Goal: Check status: Check status

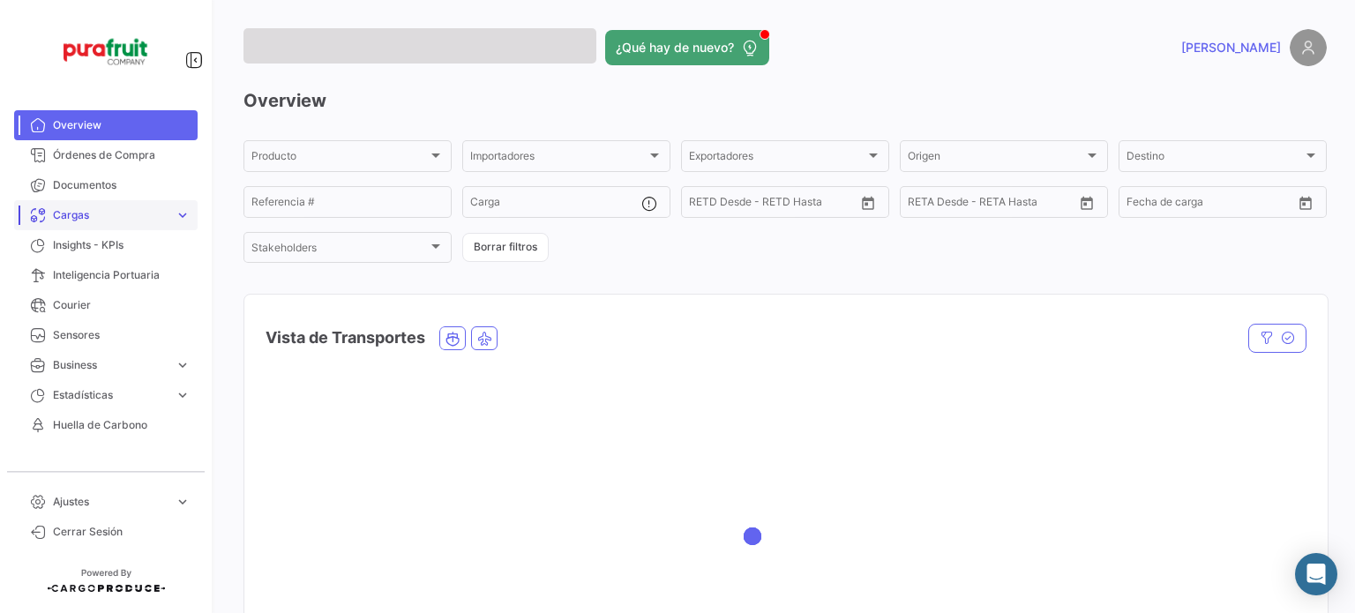
click at [74, 218] on span "Cargas" at bounding box center [110, 215] width 115 height 16
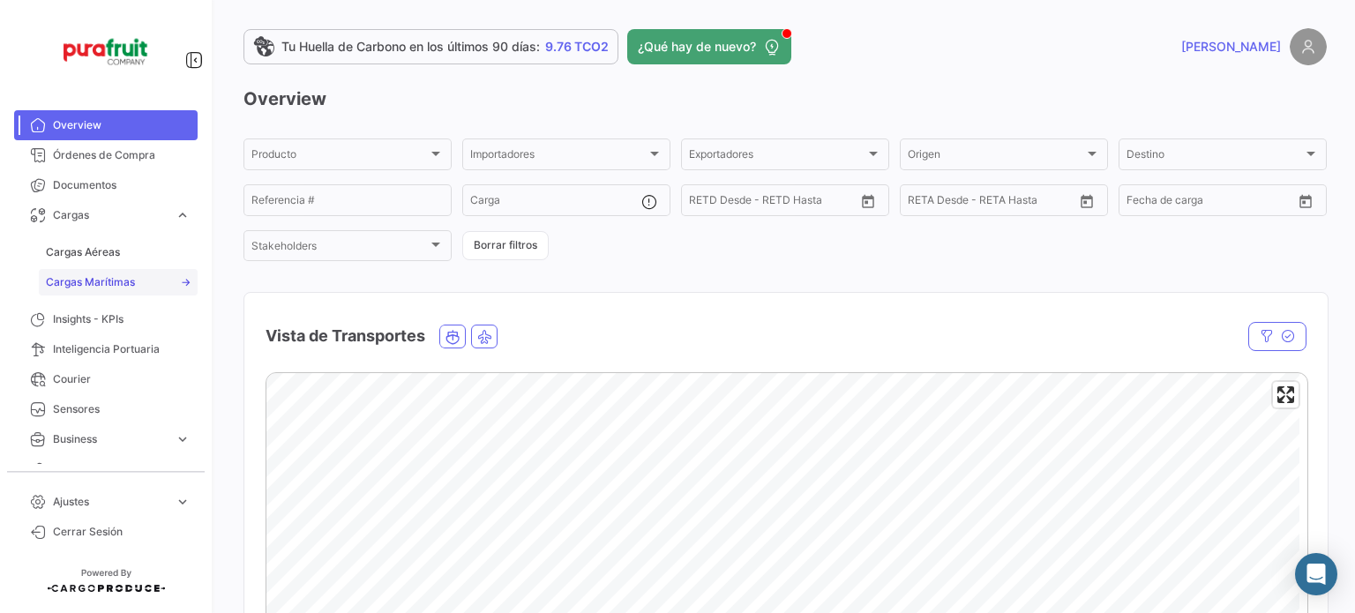
click at [101, 281] on span "Cargas Marítimas" at bounding box center [90, 282] width 89 height 16
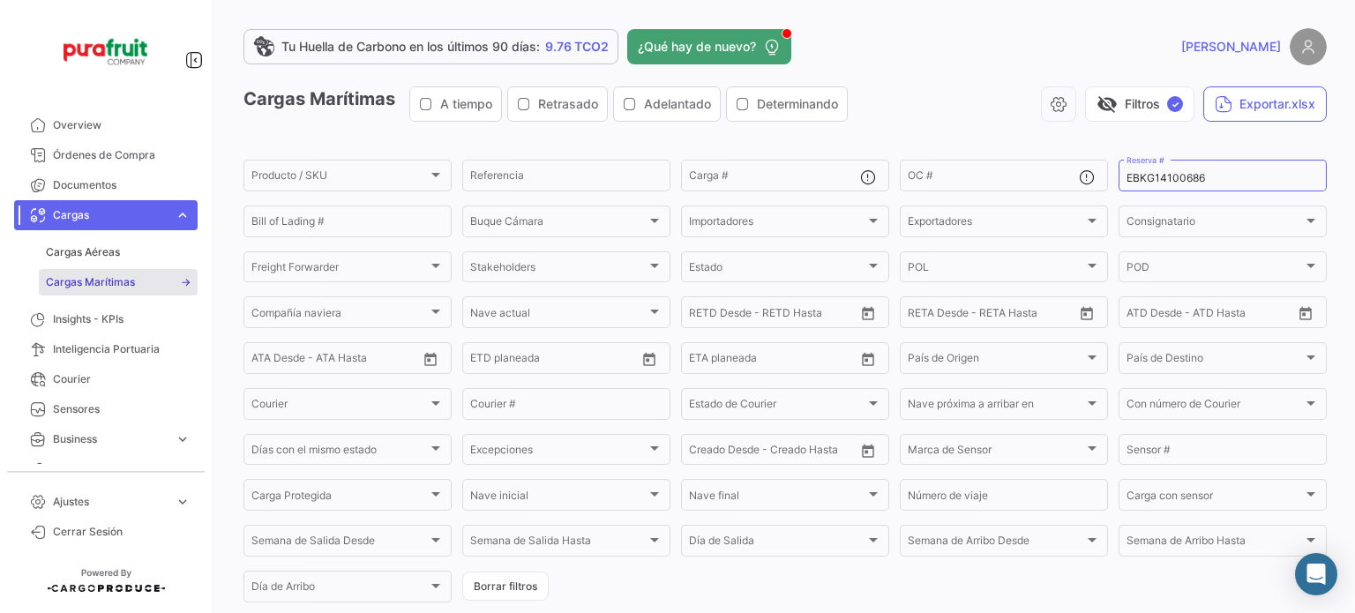
click at [1152, 148] on app-list-header "Cargas Marítimas A tiempo Retrasado Adelantado Determinando visibility_off Filt…" at bounding box center [784, 345] width 1083 height 519
click at [1150, 203] on div "Consignatario Consignatario" at bounding box center [1222, 220] width 192 height 34
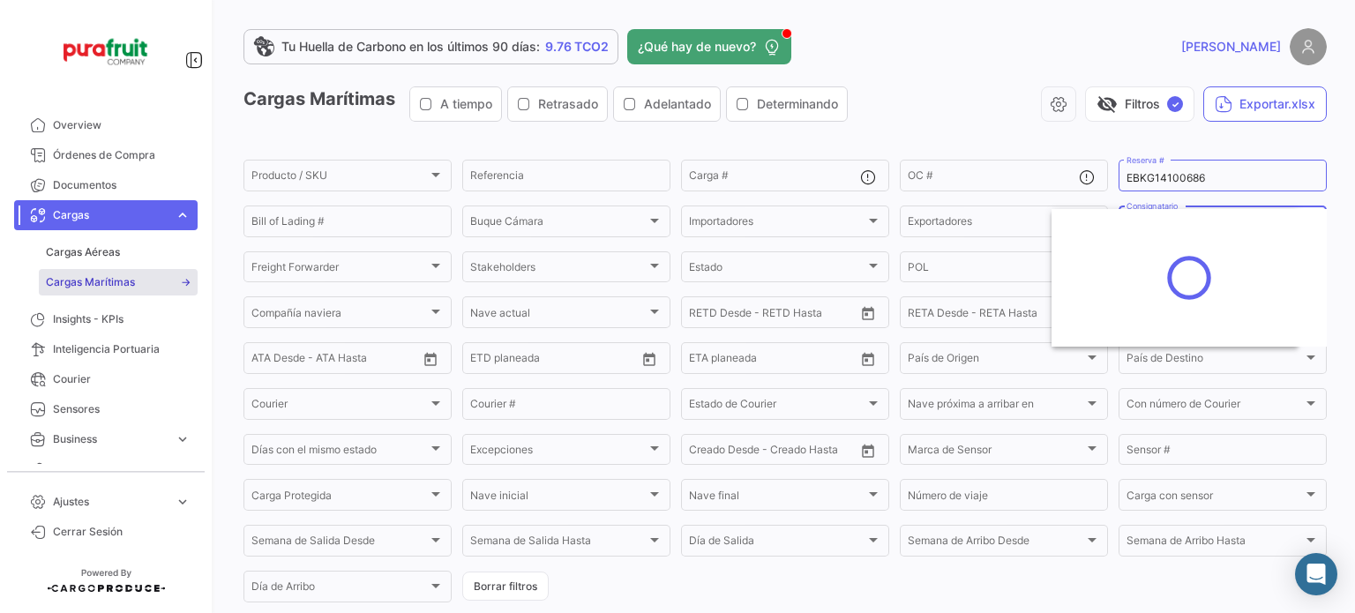
click at [1145, 193] on div at bounding box center [677, 306] width 1355 height 613
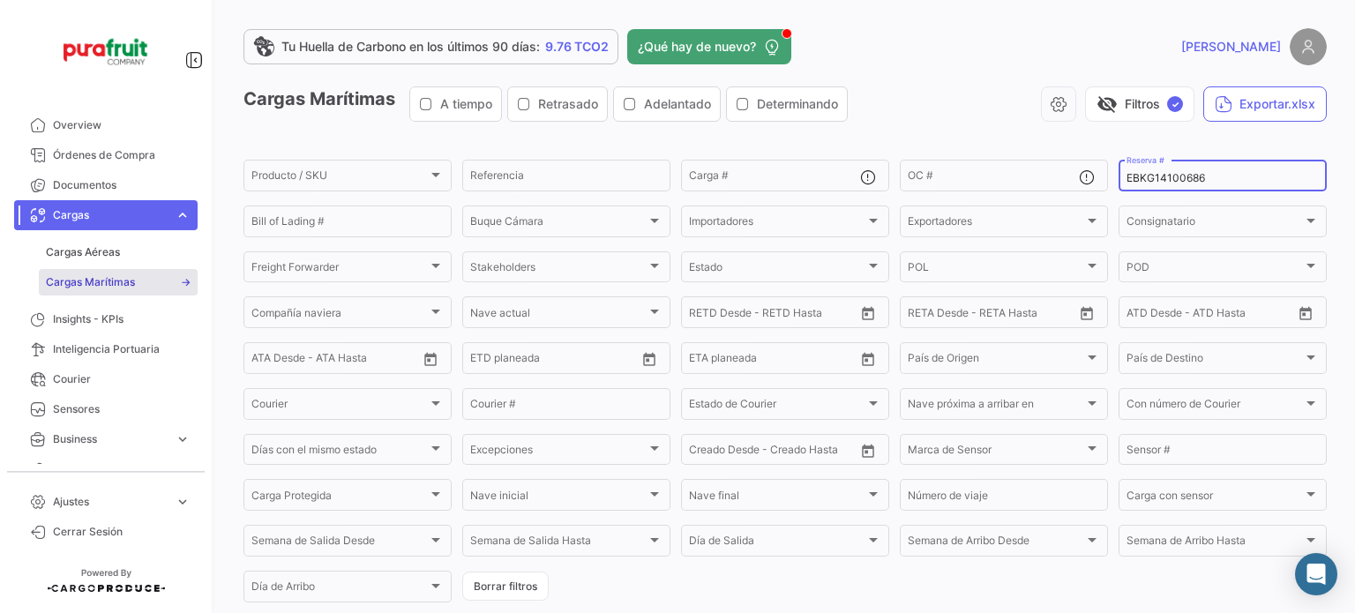
click at [1137, 186] on div "EBKG14100686 Reserva #" at bounding box center [1222, 174] width 192 height 34
click at [1133, 183] on input "EBKG14100686" at bounding box center [1222, 178] width 192 height 12
paste input "6427613860"
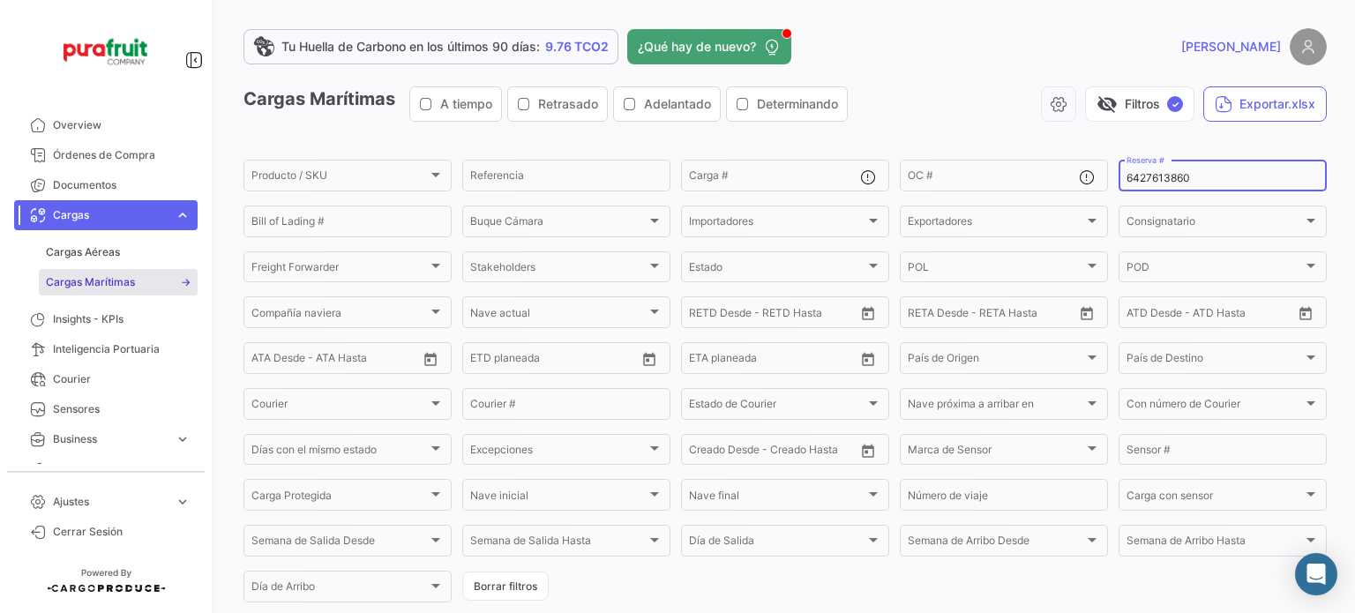
type input "6427613860"
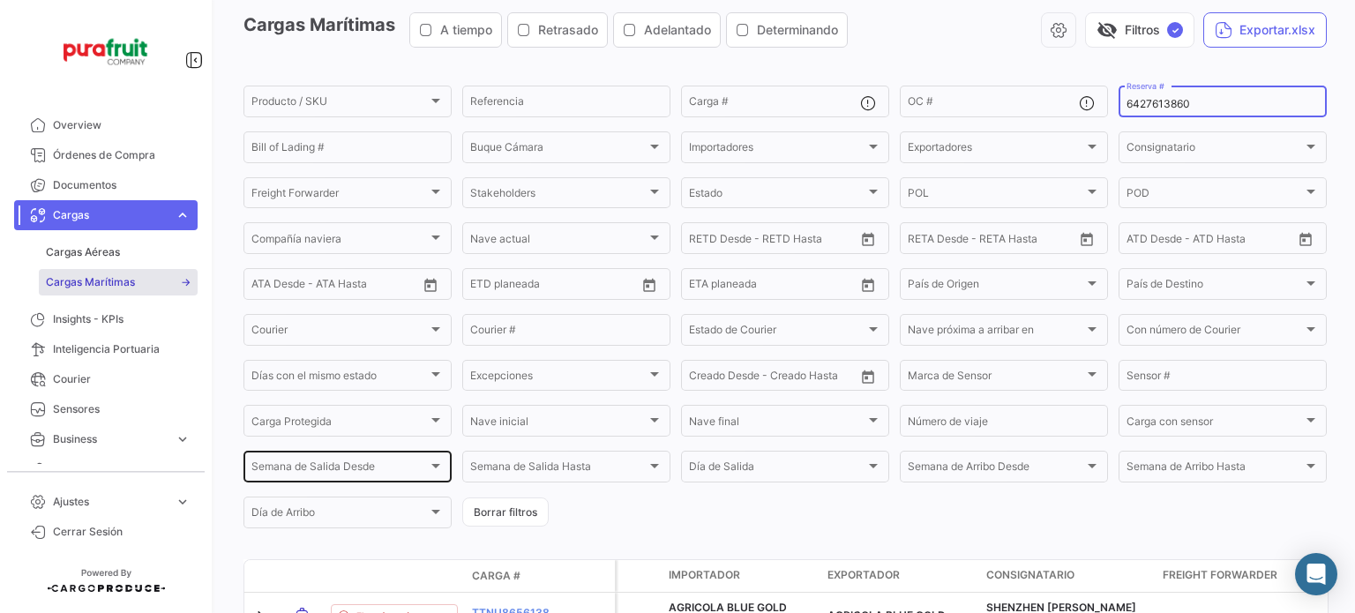
scroll to position [176, 0]
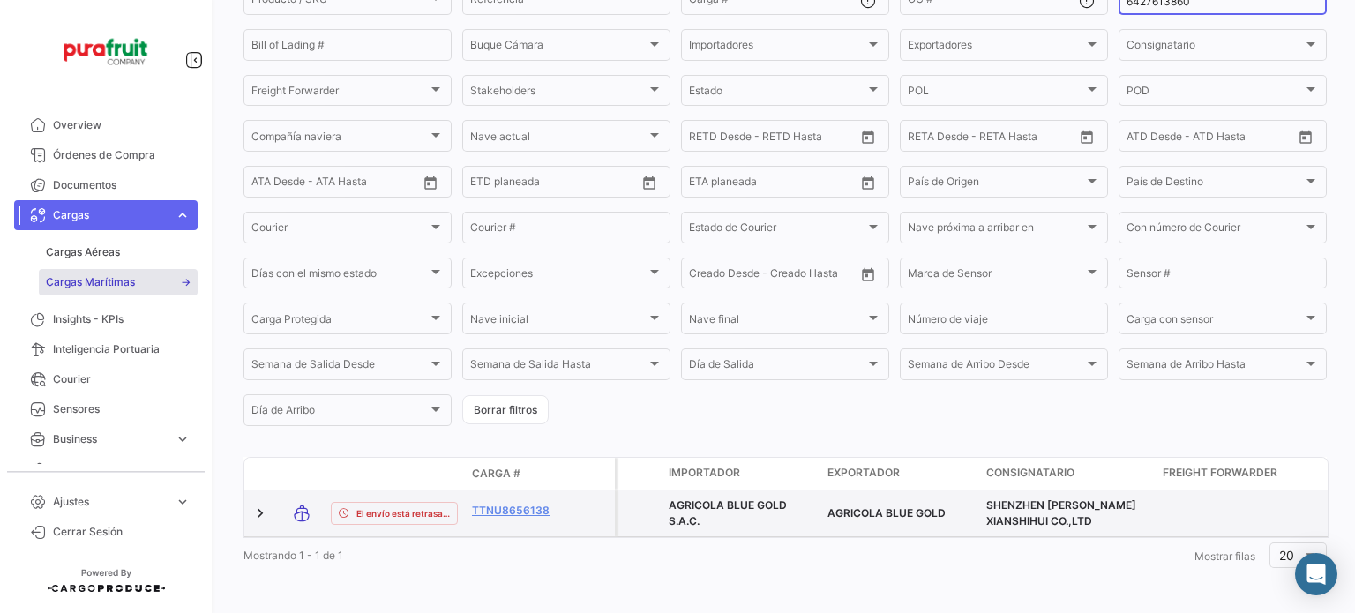
click at [496, 504] on datatable-body-cell "TTNU8656138" at bounding box center [518, 513] width 106 height 46
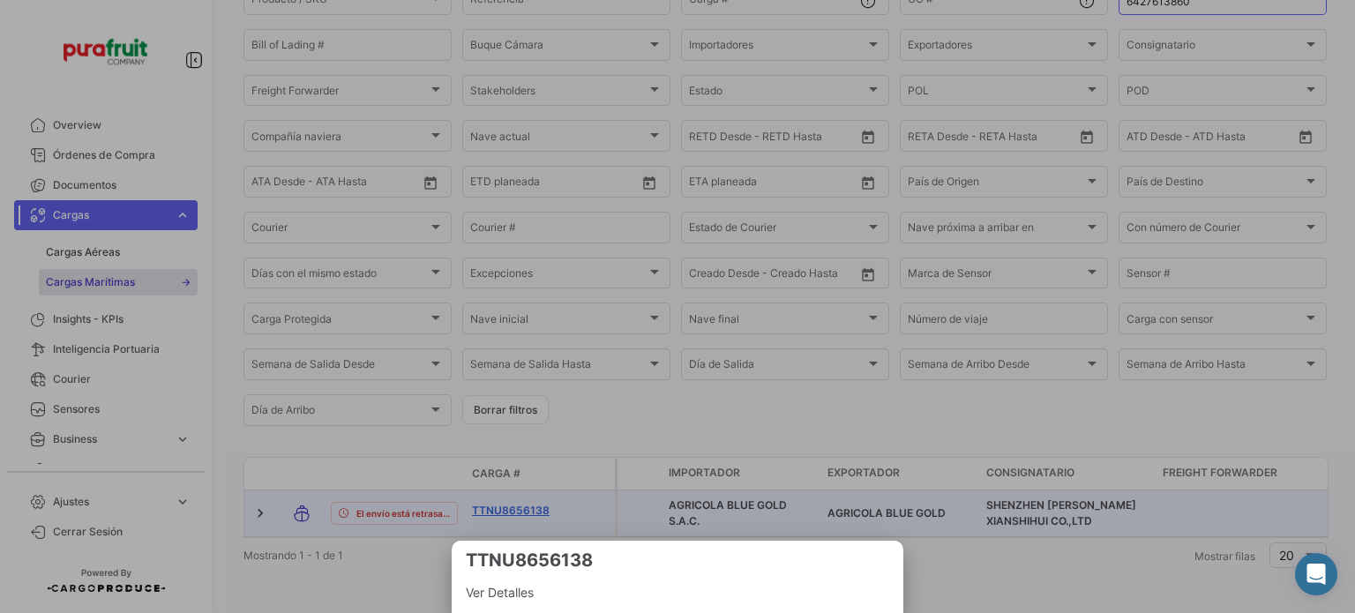
click at [494, 508] on div at bounding box center [677, 306] width 1355 height 613
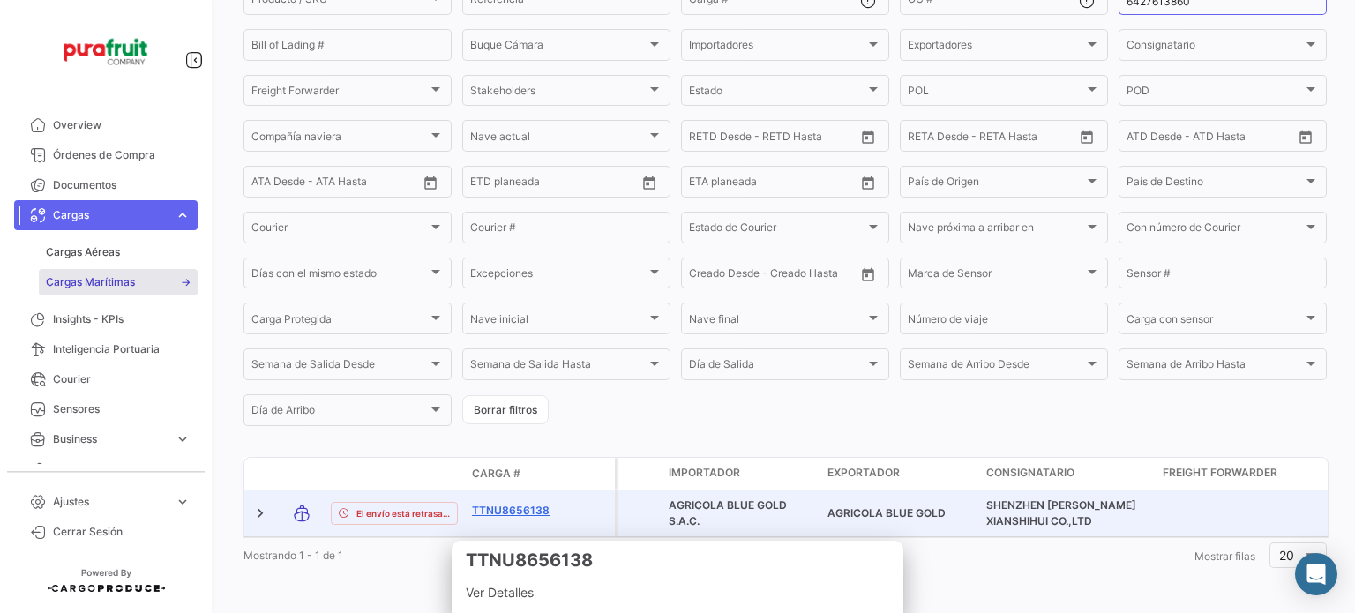
click at [484, 511] on link "TTNU8656138" at bounding box center [518, 511] width 92 height 16
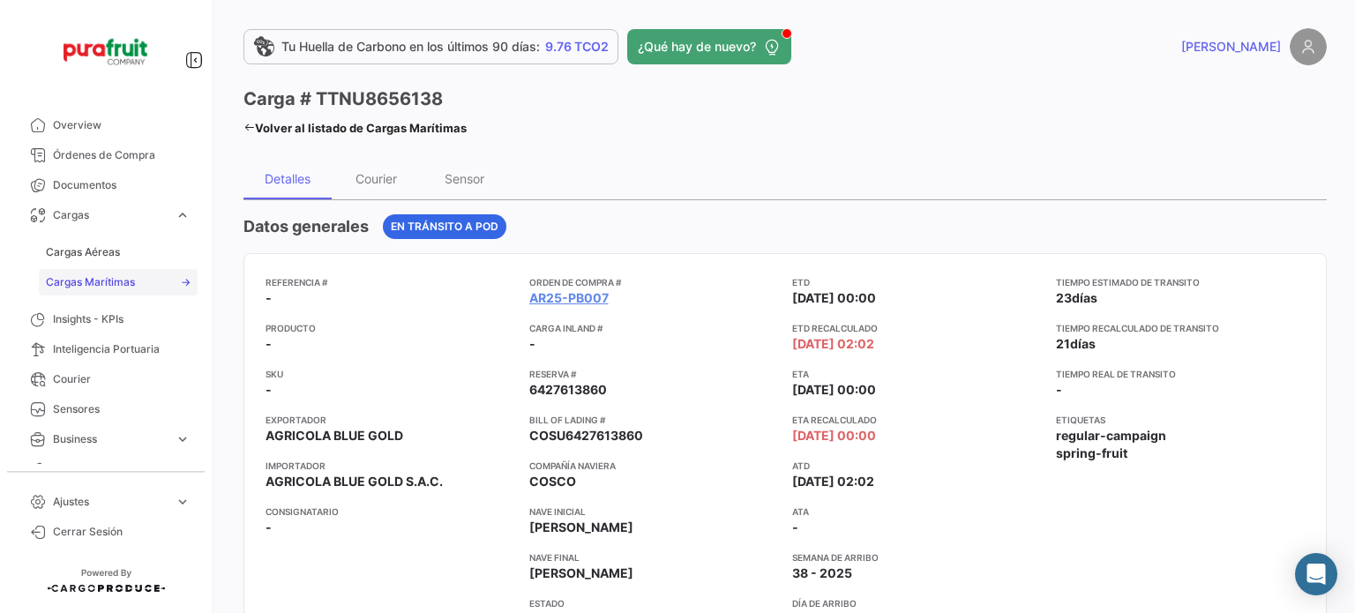
click at [119, 287] on span "Cargas Marítimas" at bounding box center [90, 282] width 89 height 16
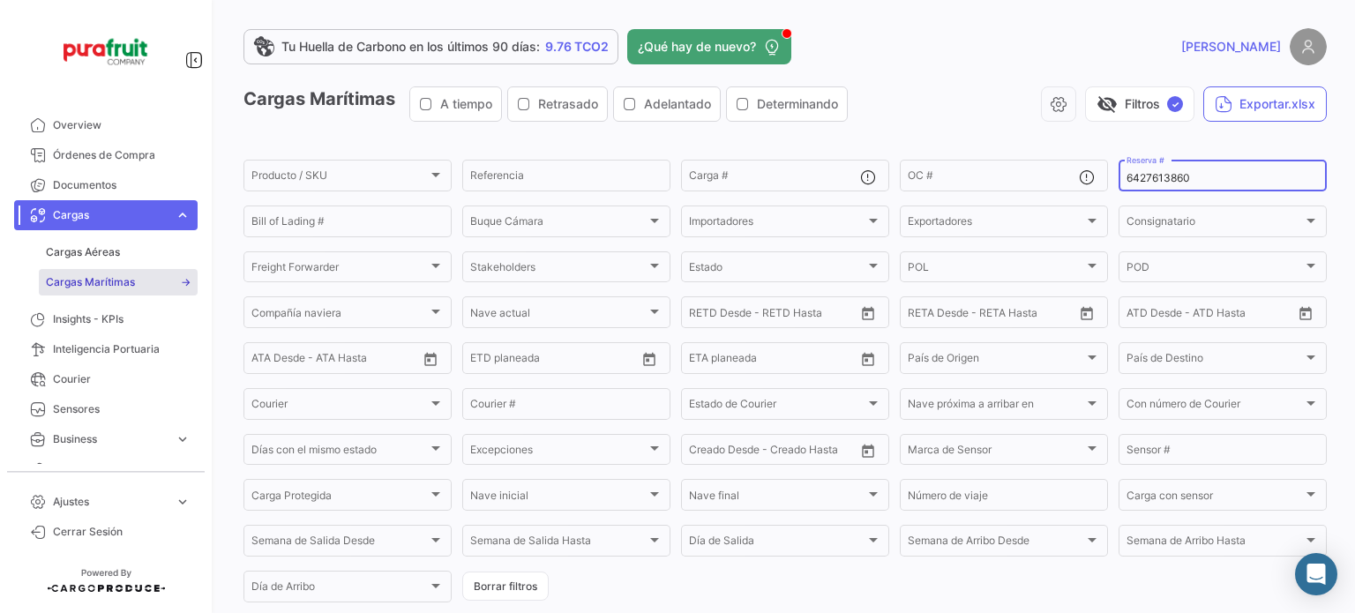
click at [1118, 183] on div "6427613860 Reserva #" at bounding box center [1222, 174] width 208 height 34
click at [1133, 179] on input "6427613860" at bounding box center [1222, 178] width 192 height 12
paste input "ZIMULMA00012889"
type input "ZIMULMA00012889"
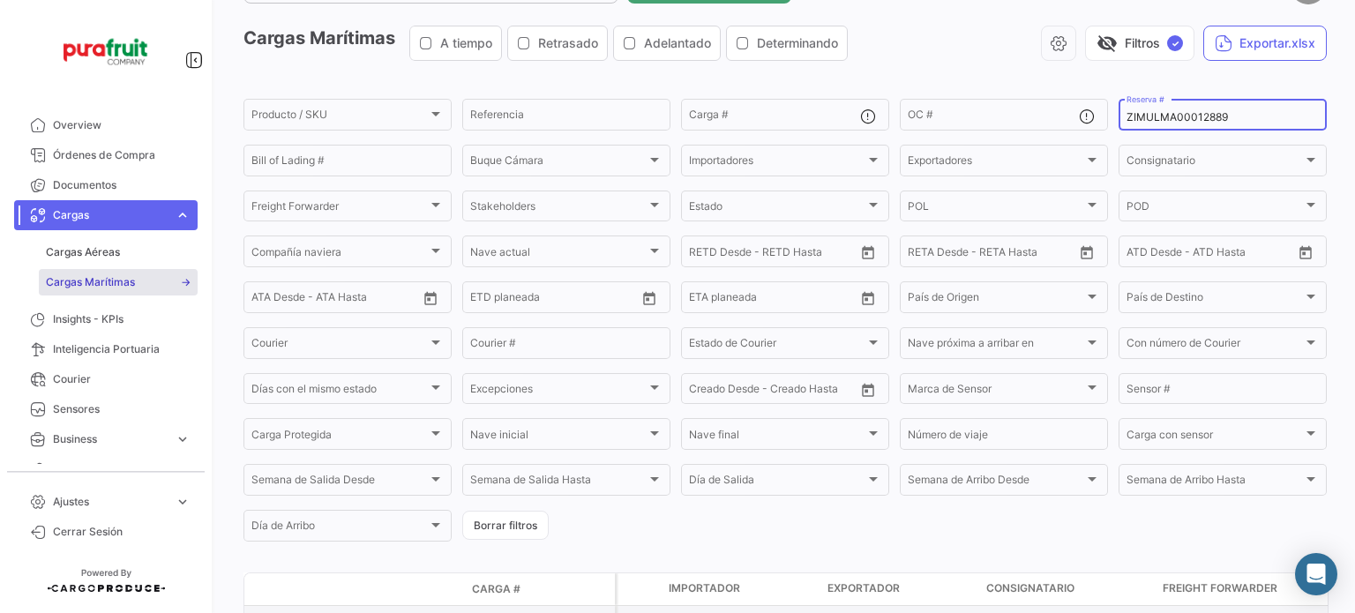
scroll to position [195, 0]
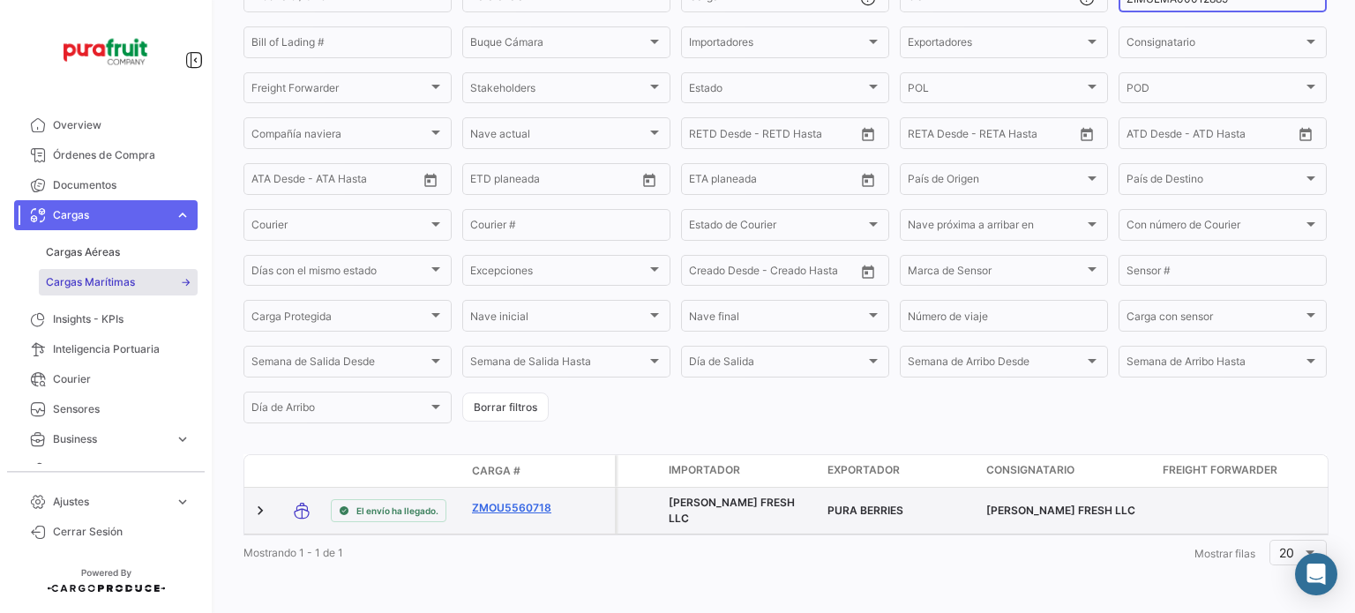
click at [533, 500] on link "ZMOU5560718" at bounding box center [518, 508] width 92 height 16
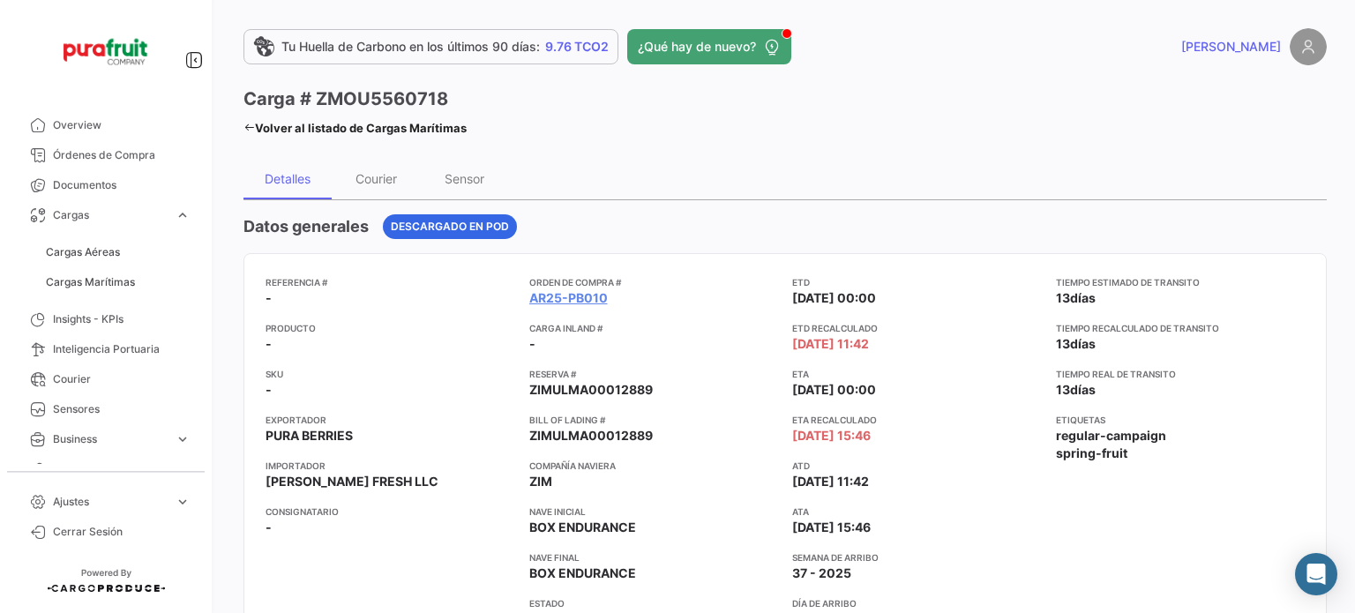
scroll to position [88, 0]
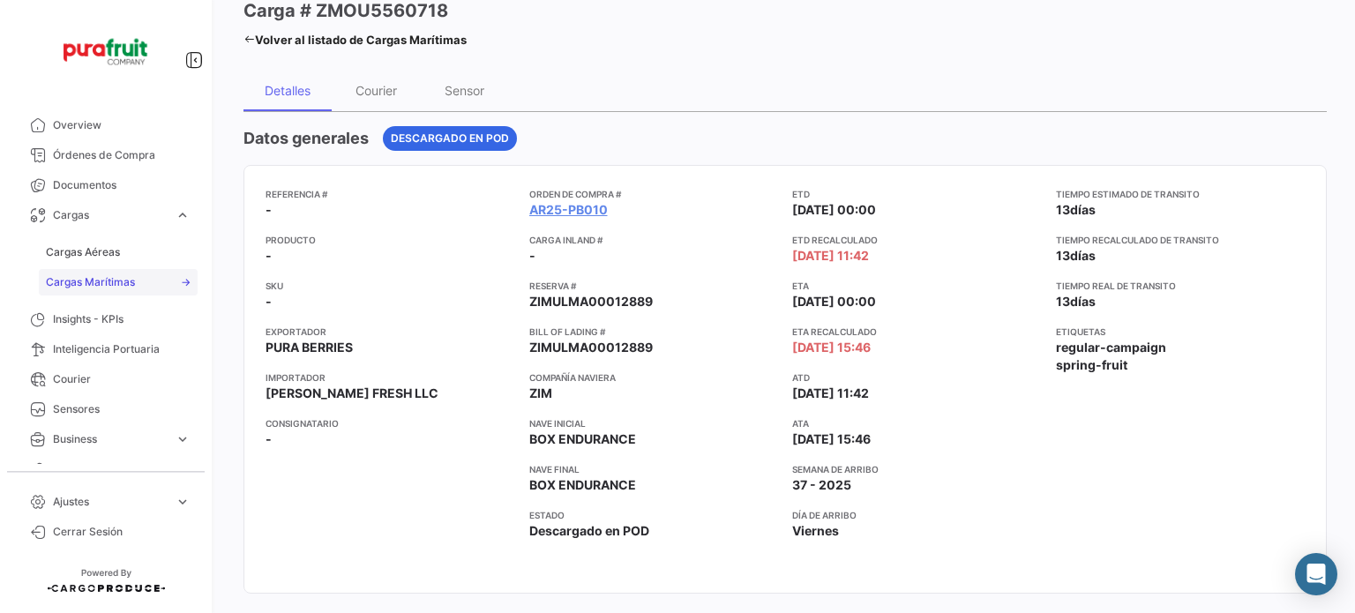
click at [103, 276] on span "Cargas Marítimas" at bounding box center [90, 282] width 89 height 16
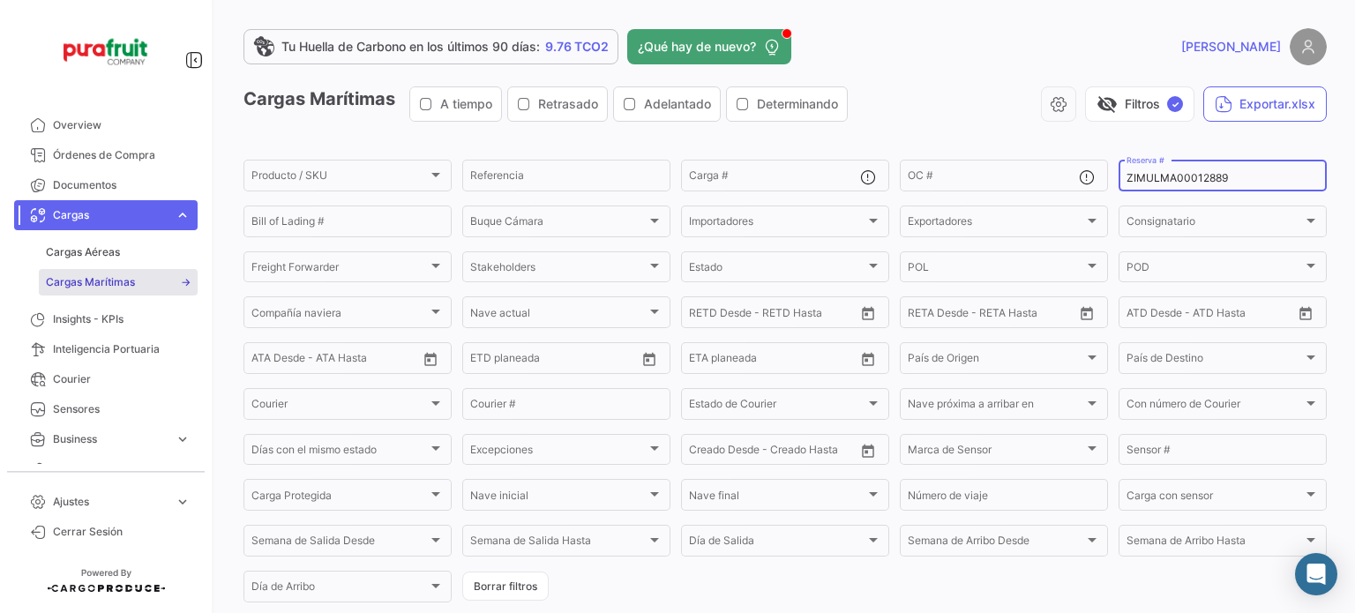
click at [1161, 179] on input "ZIMULMA00012889" at bounding box center [1222, 178] width 192 height 12
paste input "6428129380"
type input "6428129380"
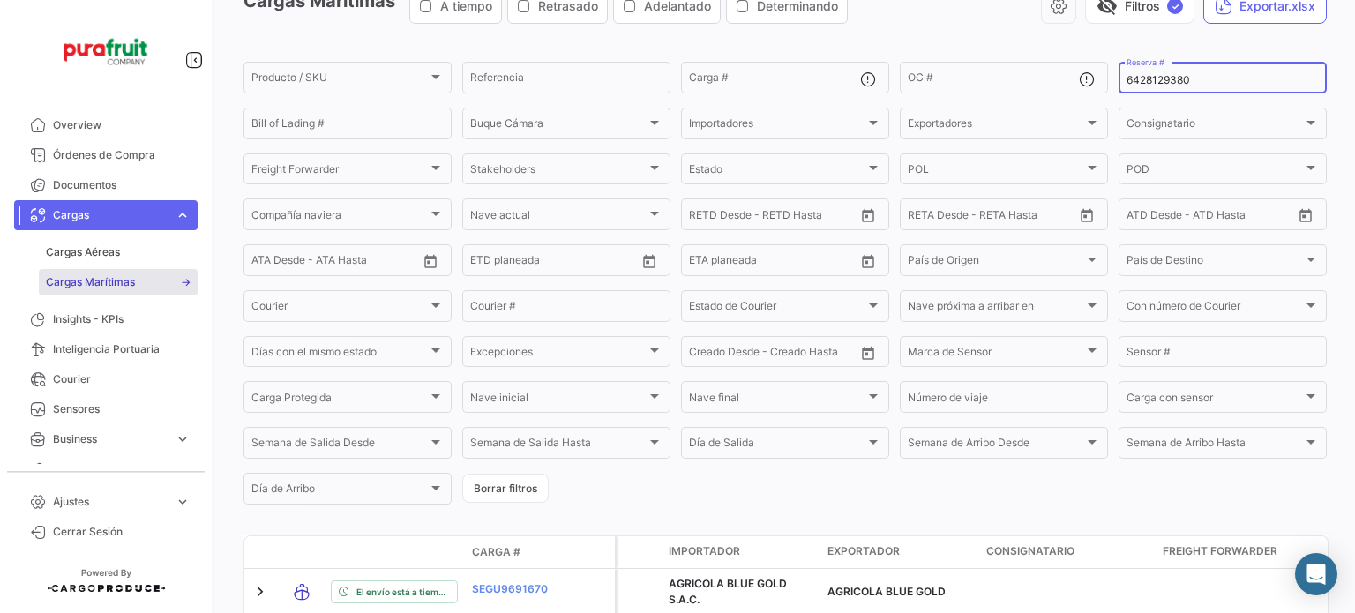
scroll to position [195, 0]
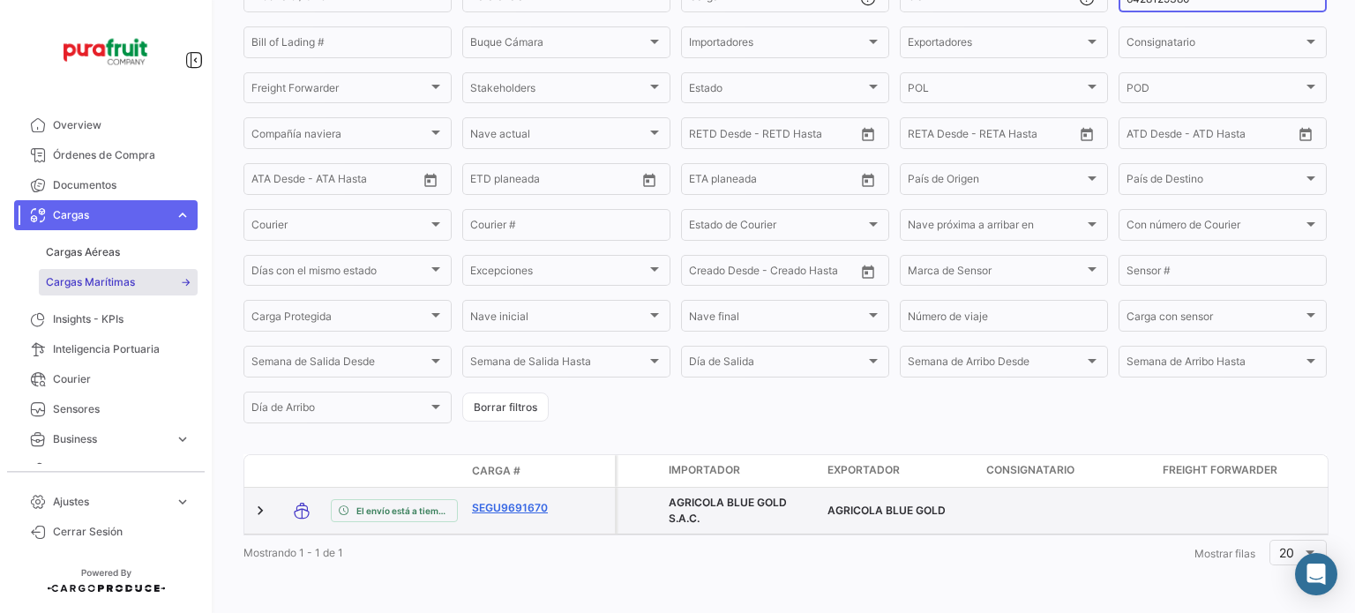
click at [508, 500] on link "SEGU9691670" at bounding box center [518, 508] width 92 height 16
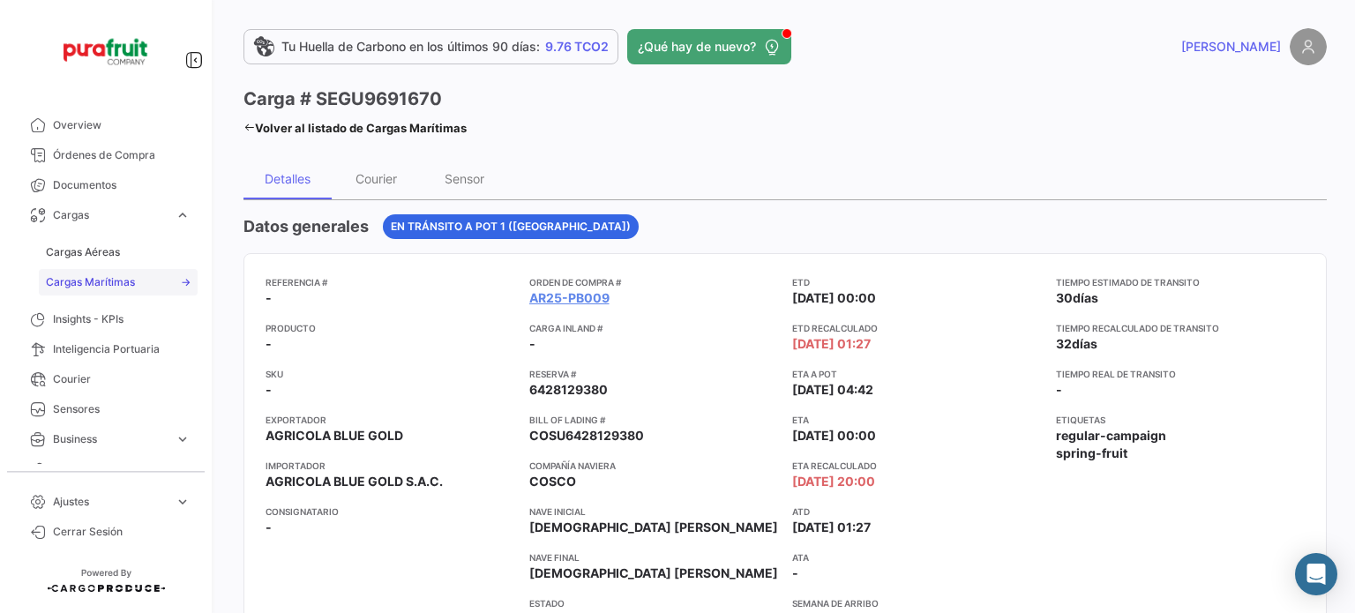
click at [113, 289] on span "Cargas Marítimas" at bounding box center [90, 282] width 89 height 16
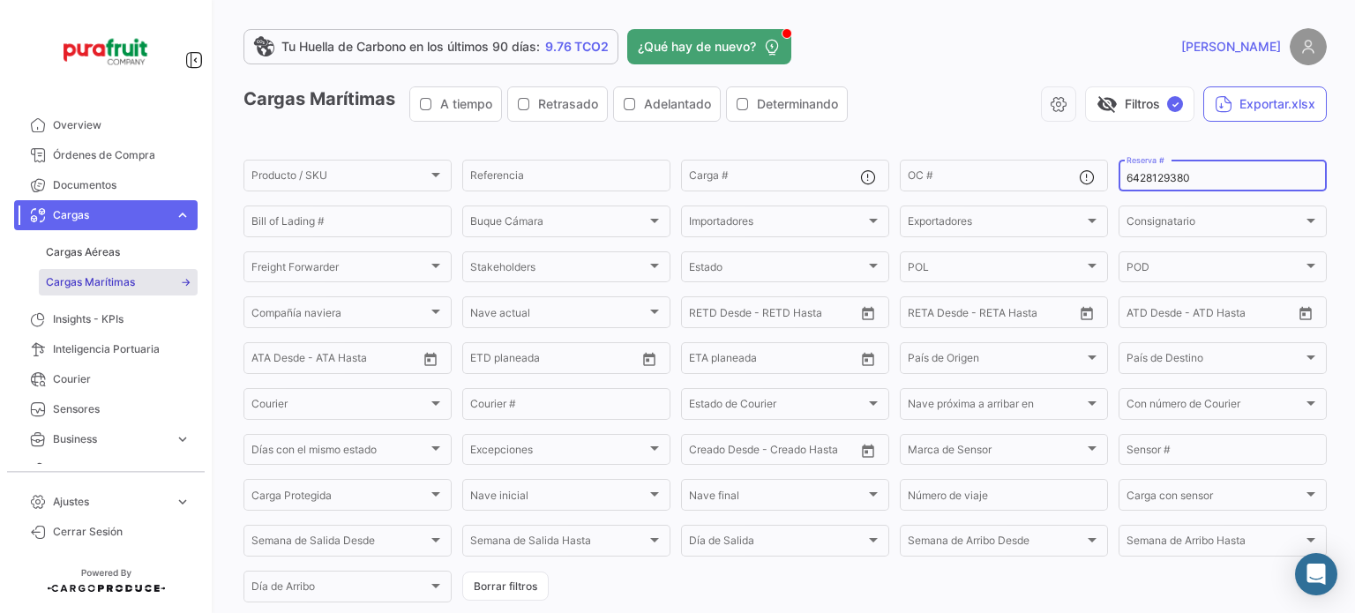
click at [1150, 175] on input "6428129380" at bounding box center [1222, 178] width 192 height 12
paste input "36581"
type input "6428365810"
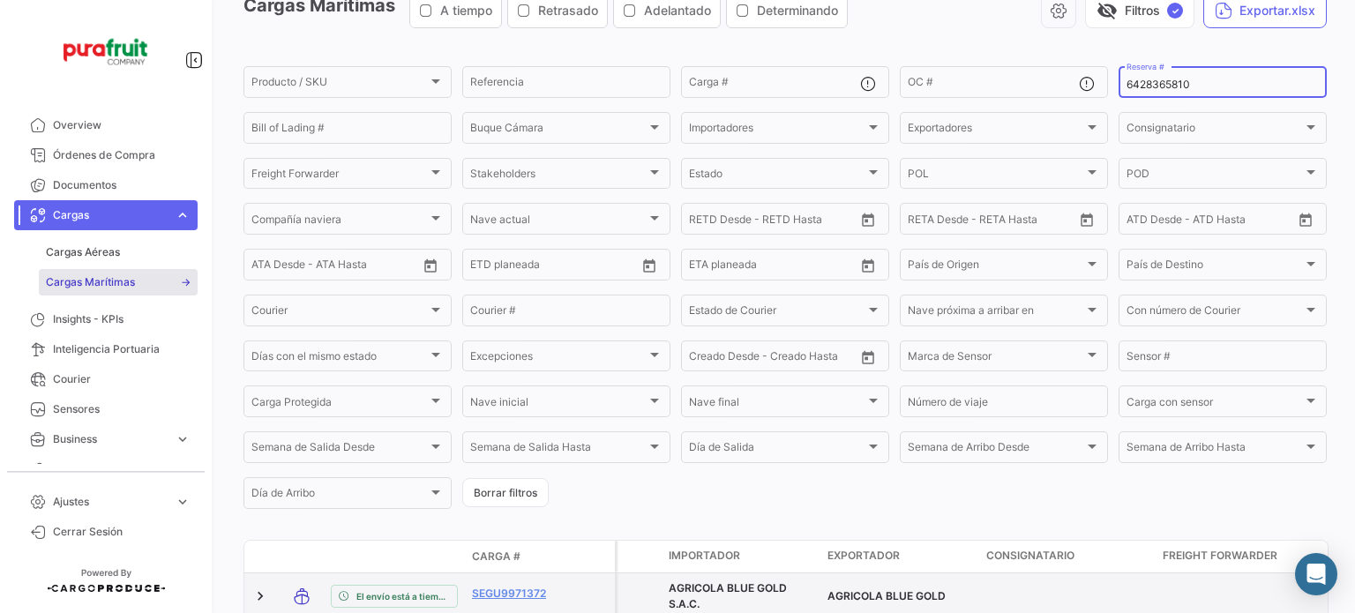
scroll to position [195, 0]
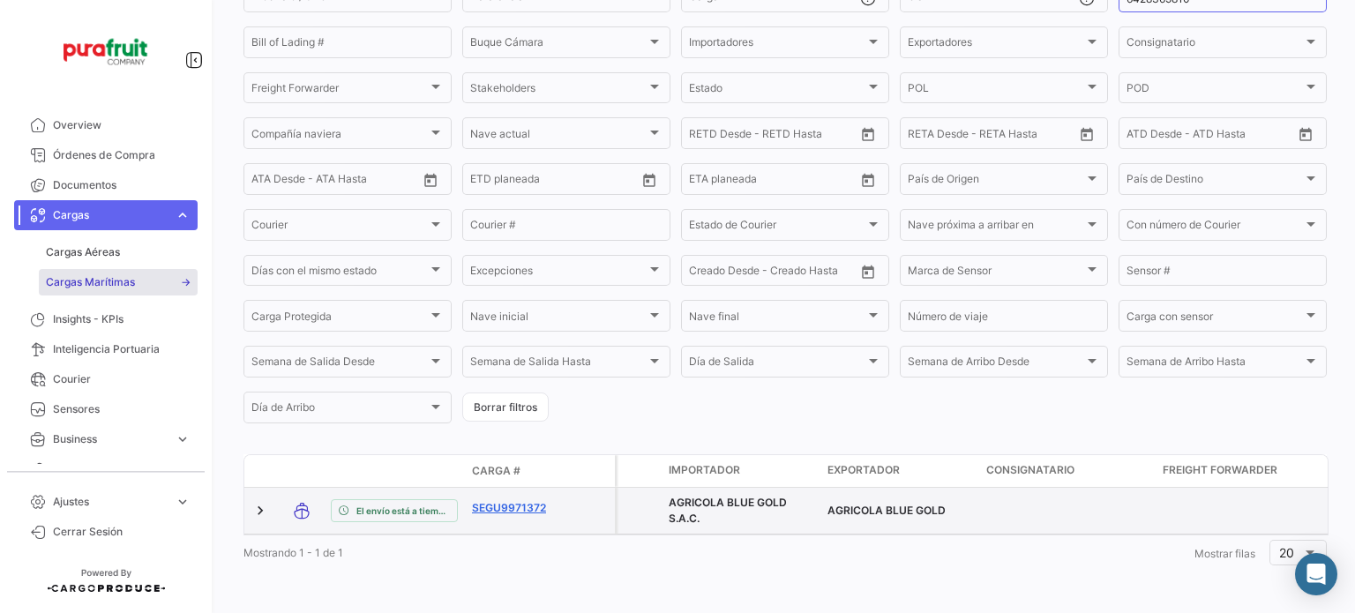
click at [494, 500] on link "SEGU9971372" at bounding box center [518, 508] width 92 height 16
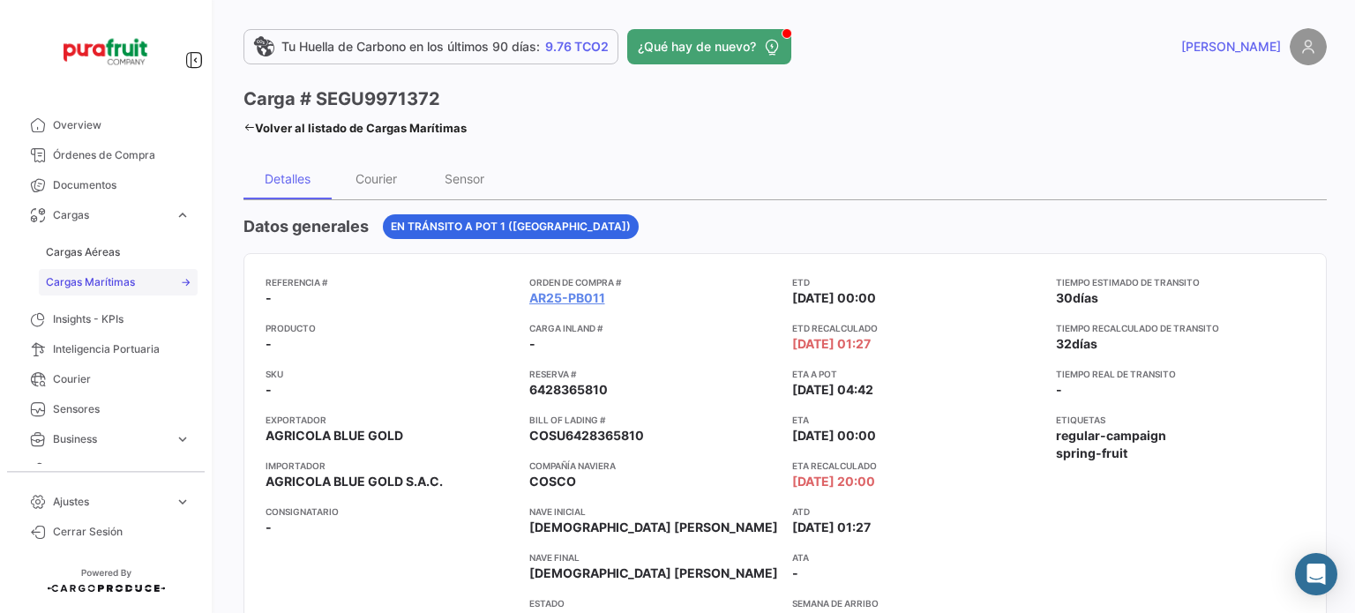
click at [130, 285] on span "Cargas Marítimas" at bounding box center [90, 282] width 89 height 16
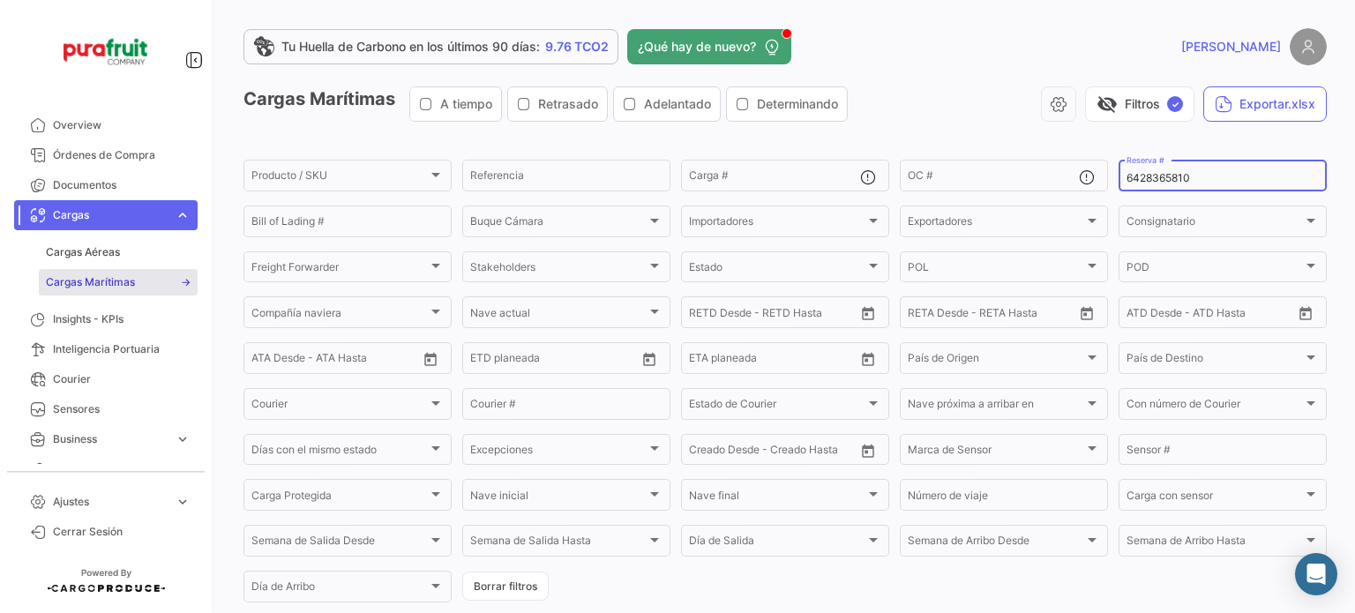
click at [1175, 169] on div "6428365810 Reserva #" at bounding box center [1222, 174] width 192 height 34
click at [1174, 170] on div "6428365810 Reserva #" at bounding box center [1222, 174] width 192 height 34
click at [1170, 175] on input "6428365810" at bounding box center [1222, 178] width 192 height 12
paste input "751500063567"
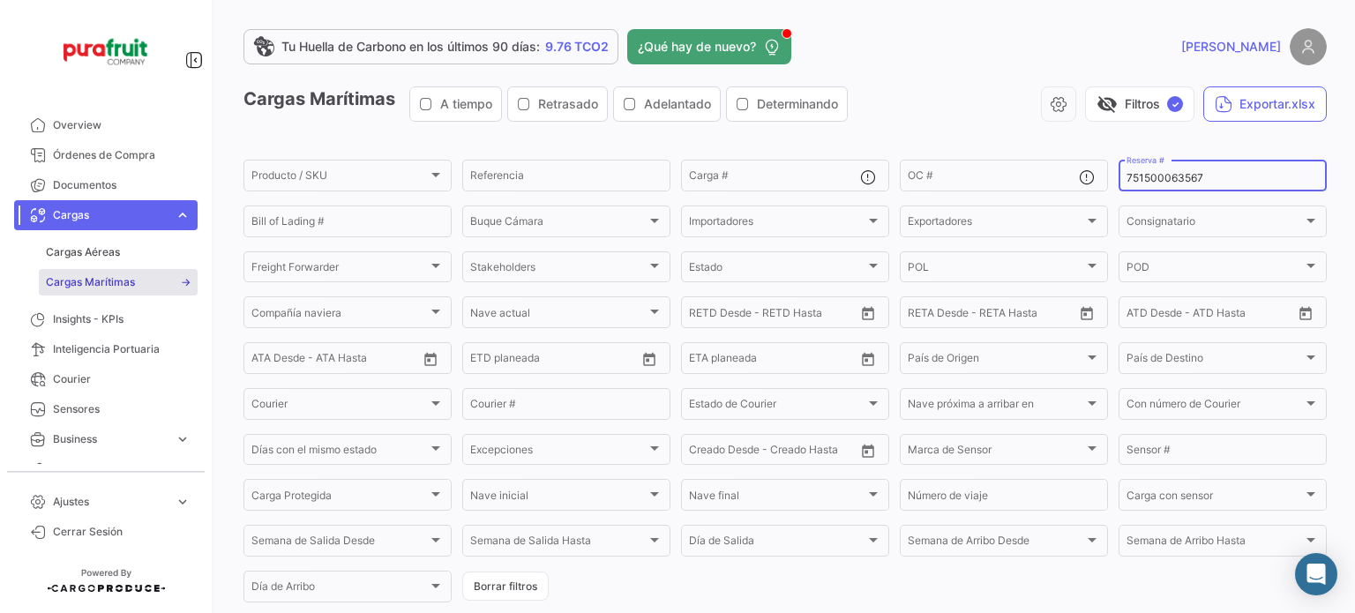
type input "751500063567"
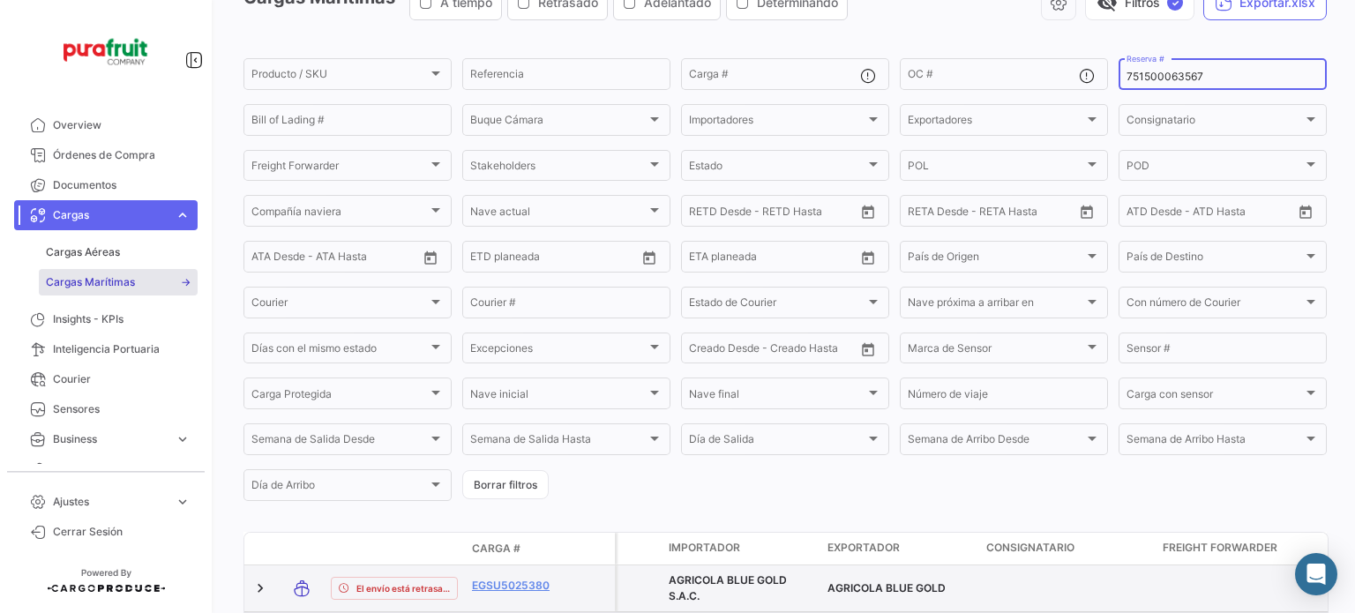
scroll to position [176, 0]
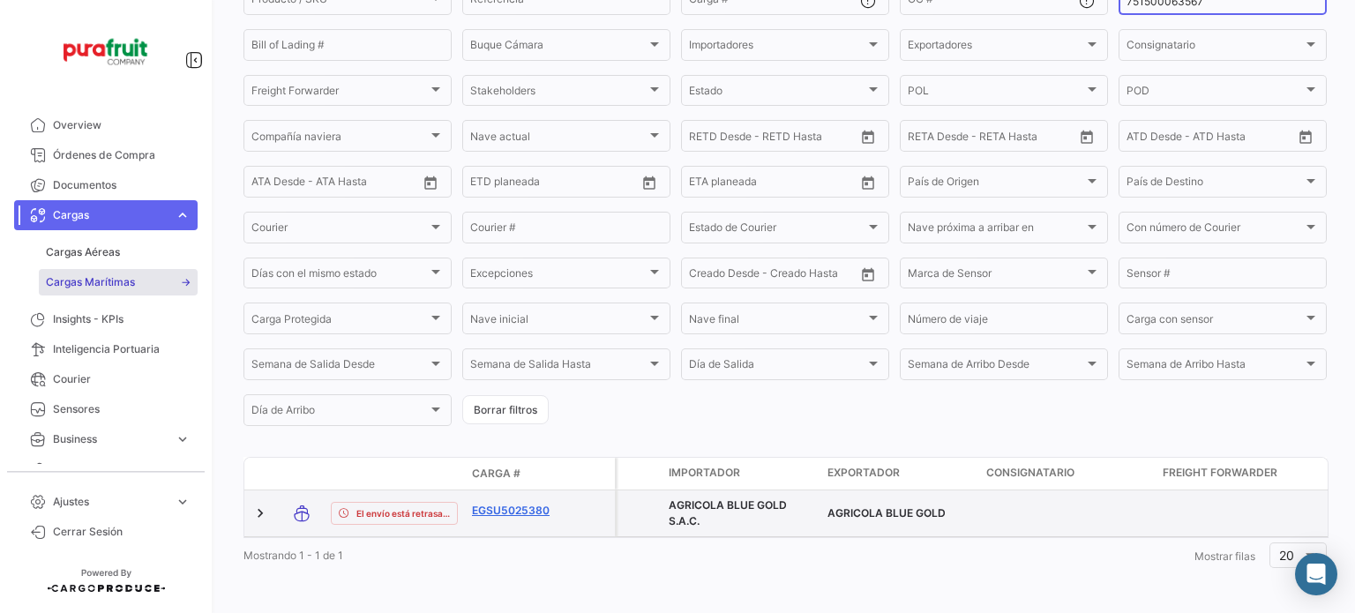
click at [515, 519] on link "EGSU5025380" at bounding box center [518, 511] width 92 height 16
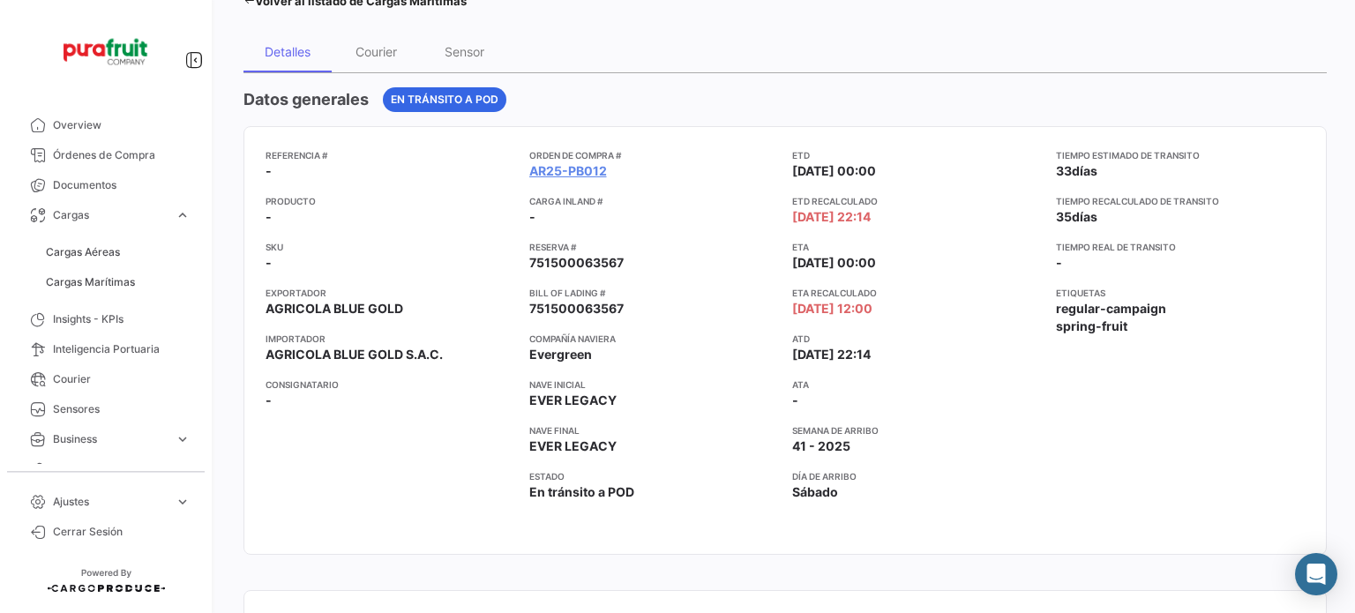
scroll to position [176, 0]
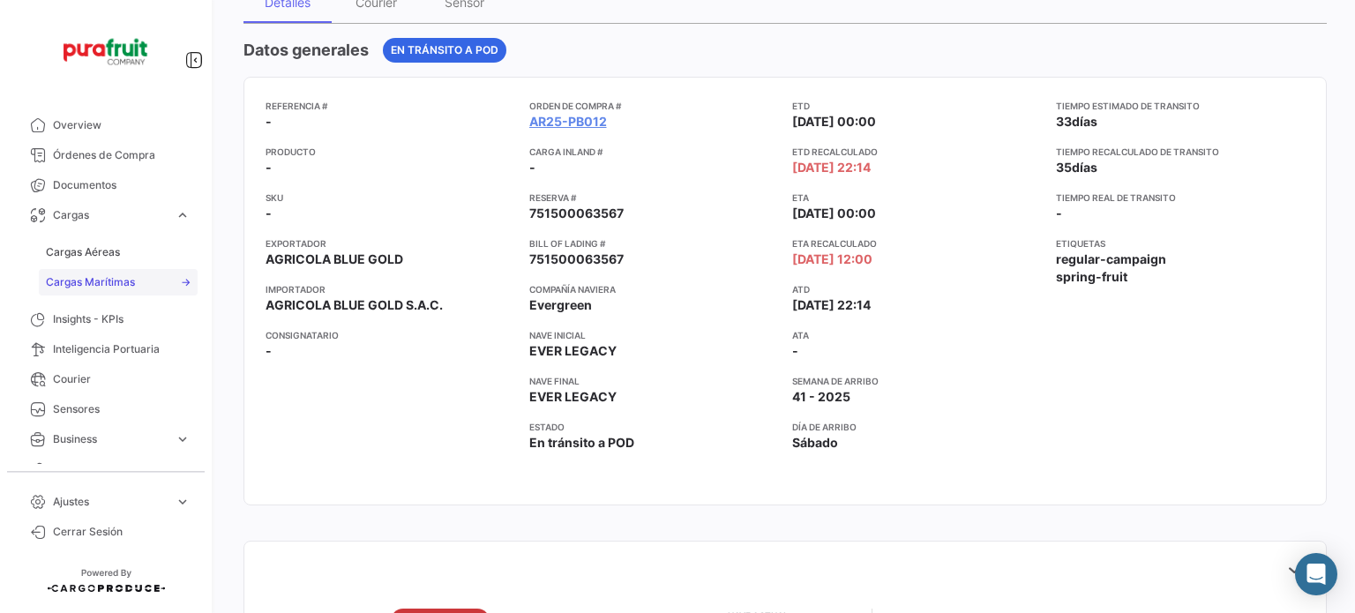
click at [143, 270] on link "Cargas Marítimas" at bounding box center [118, 282] width 159 height 26
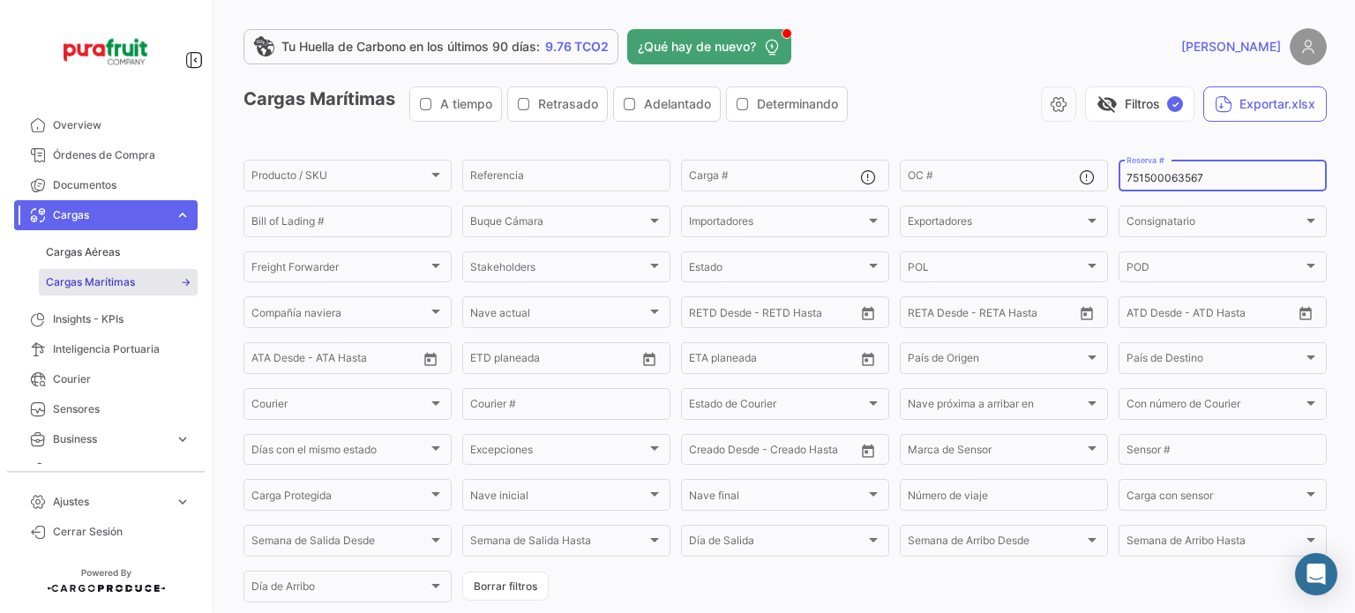
click at [1146, 175] on input "751500063567" at bounding box center [1222, 178] width 192 height 12
paste input "4873"
type input "751500064873"
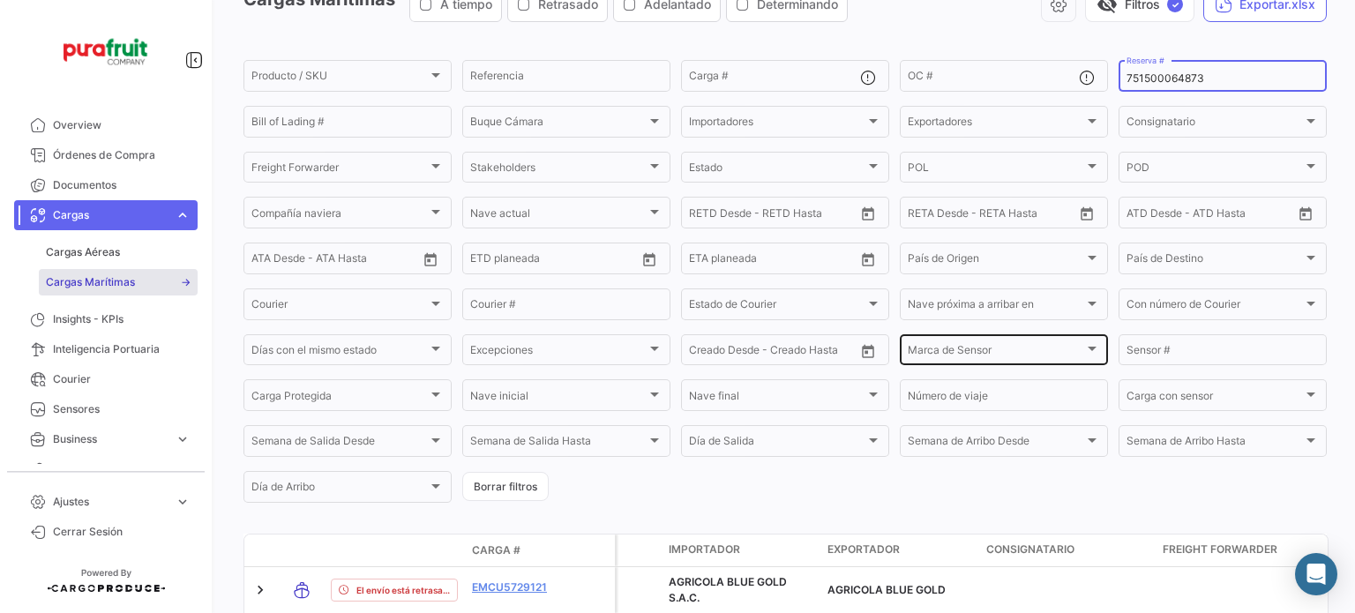
scroll to position [176, 0]
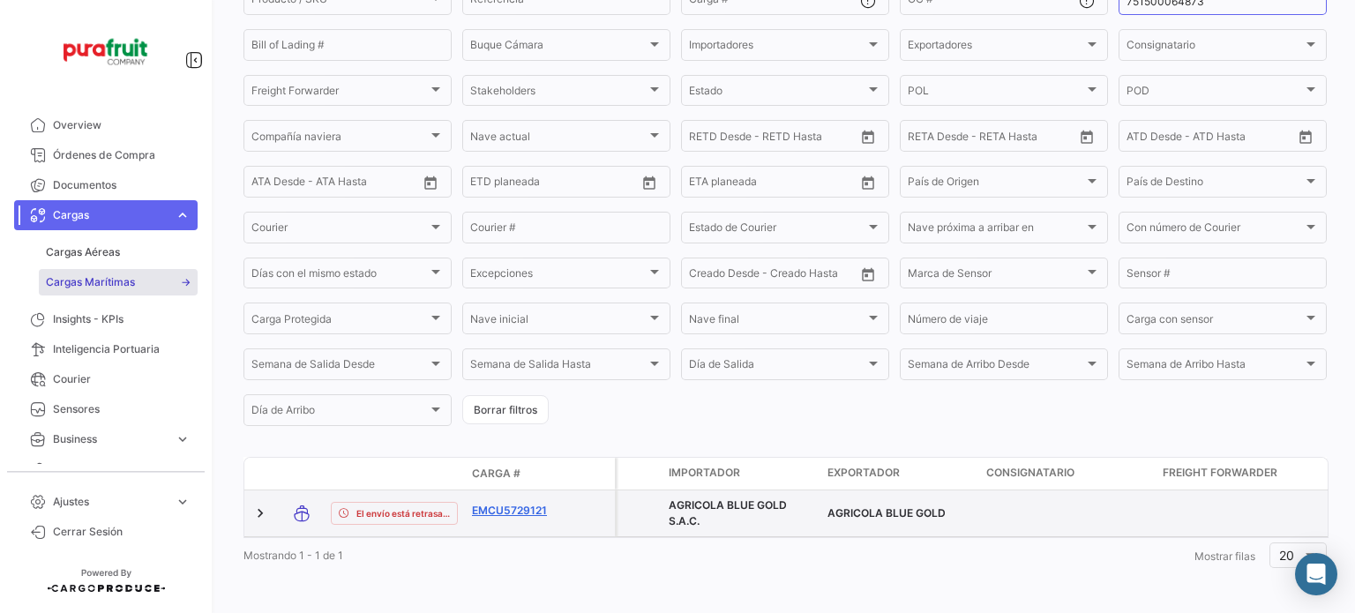
click at [546, 507] on link "EMCU5729121" at bounding box center [518, 511] width 92 height 16
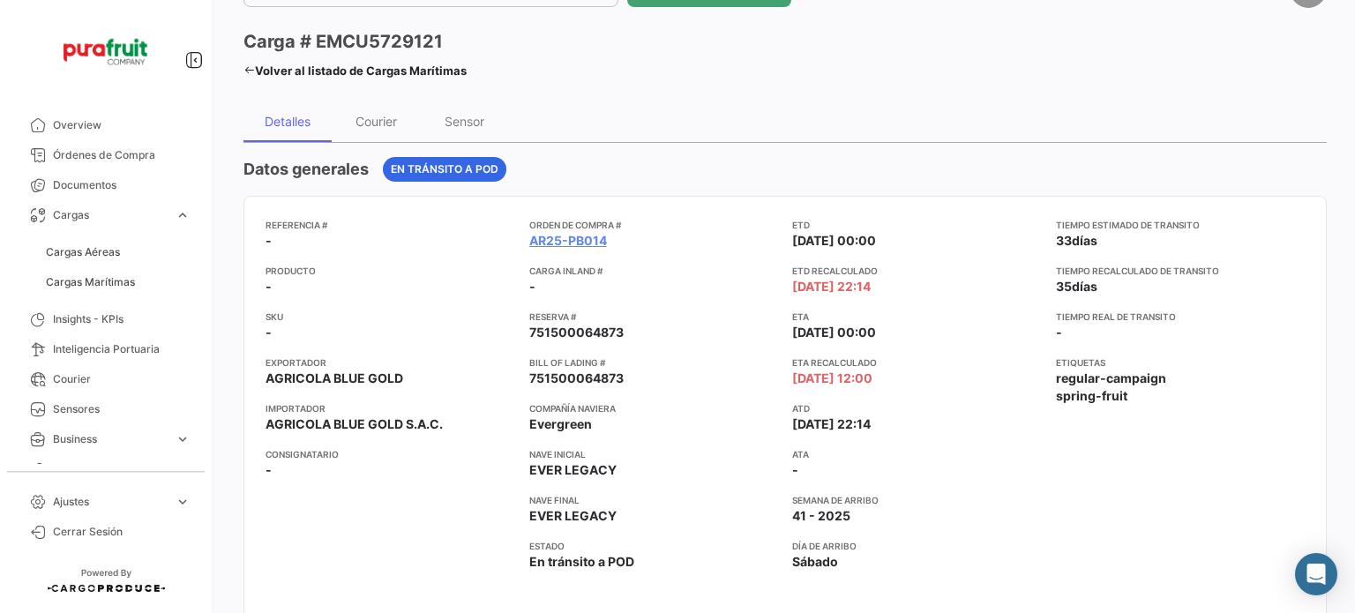
scroll to position [88, 0]
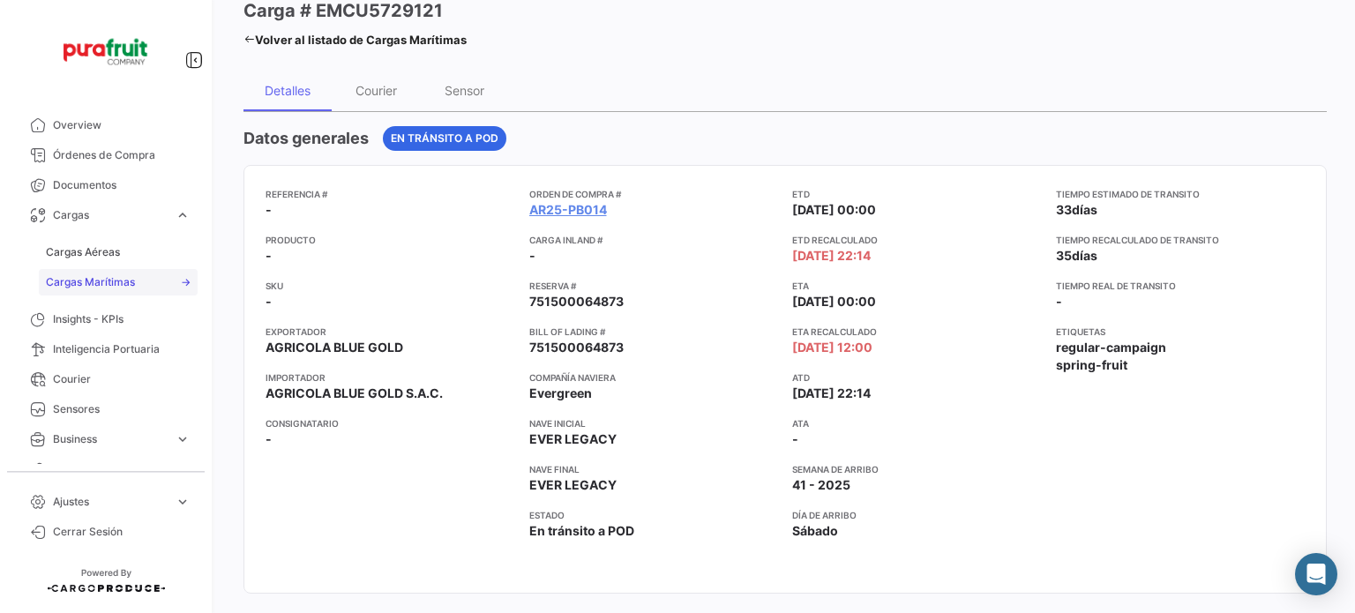
click at [116, 287] on span "Cargas Marítimas" at bounding box center [90, 282] width 89 height 16
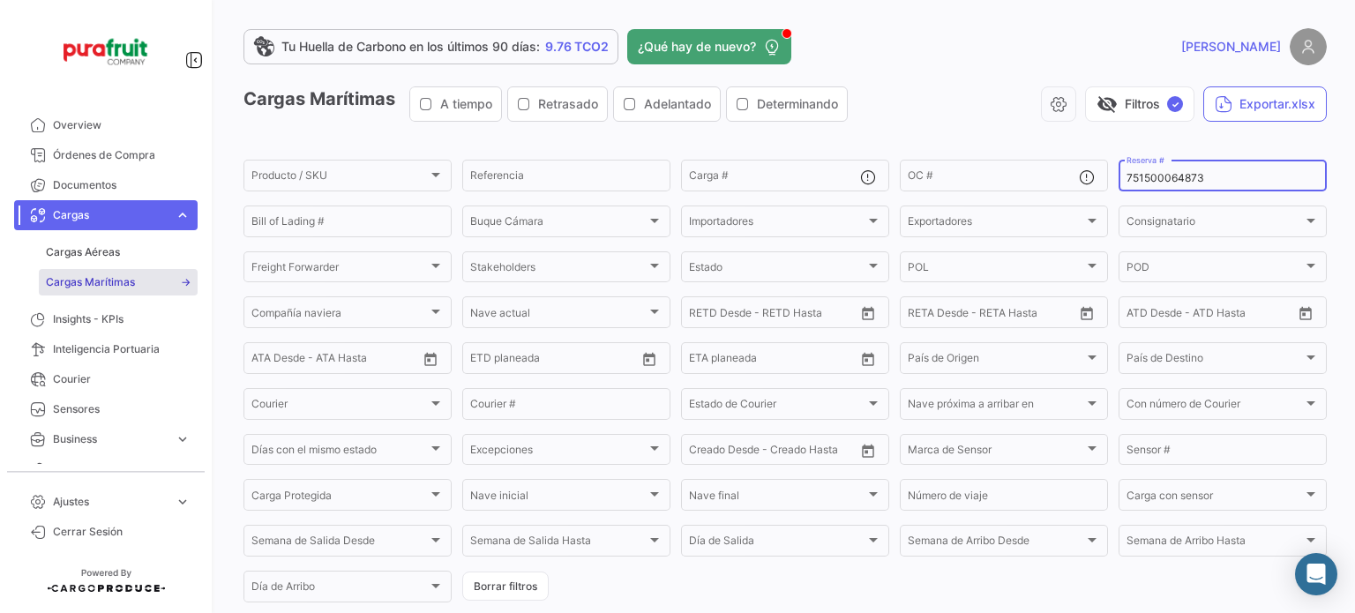
click at [1127, 177] on input "751500064873" at bounding box center [1222, 178] width 192 height 12
paste input "ZIMULMA00013029"
type input "ZIMULMA00013029"
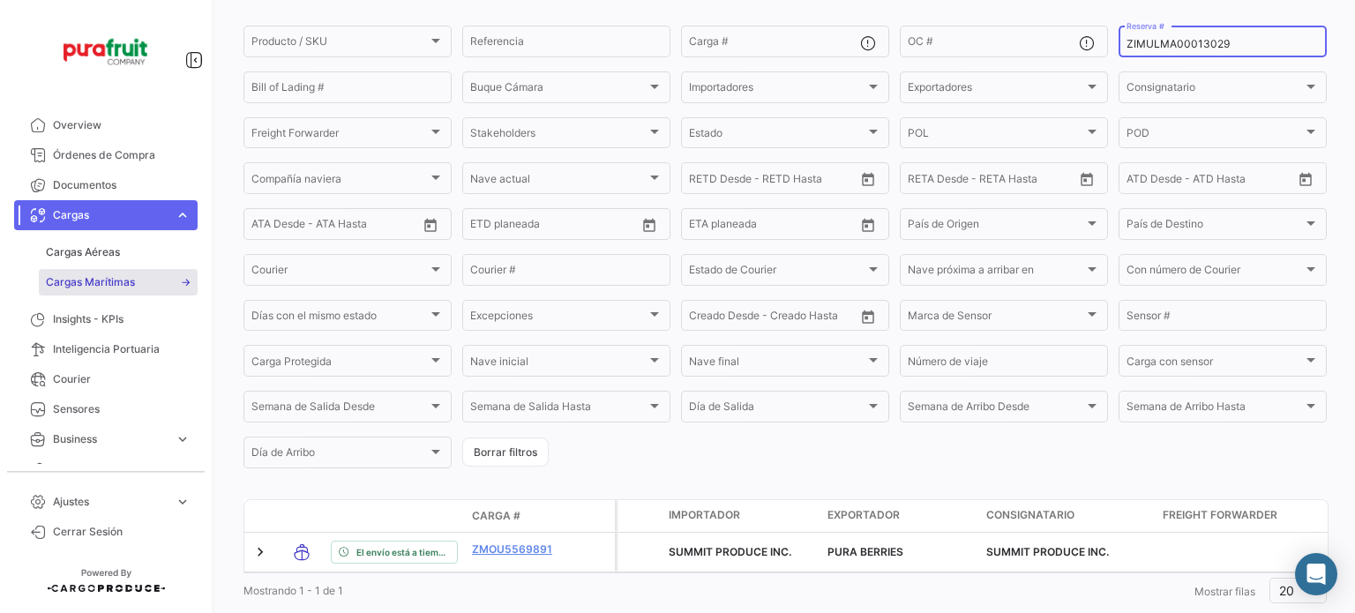
scroll to position [176, 0]
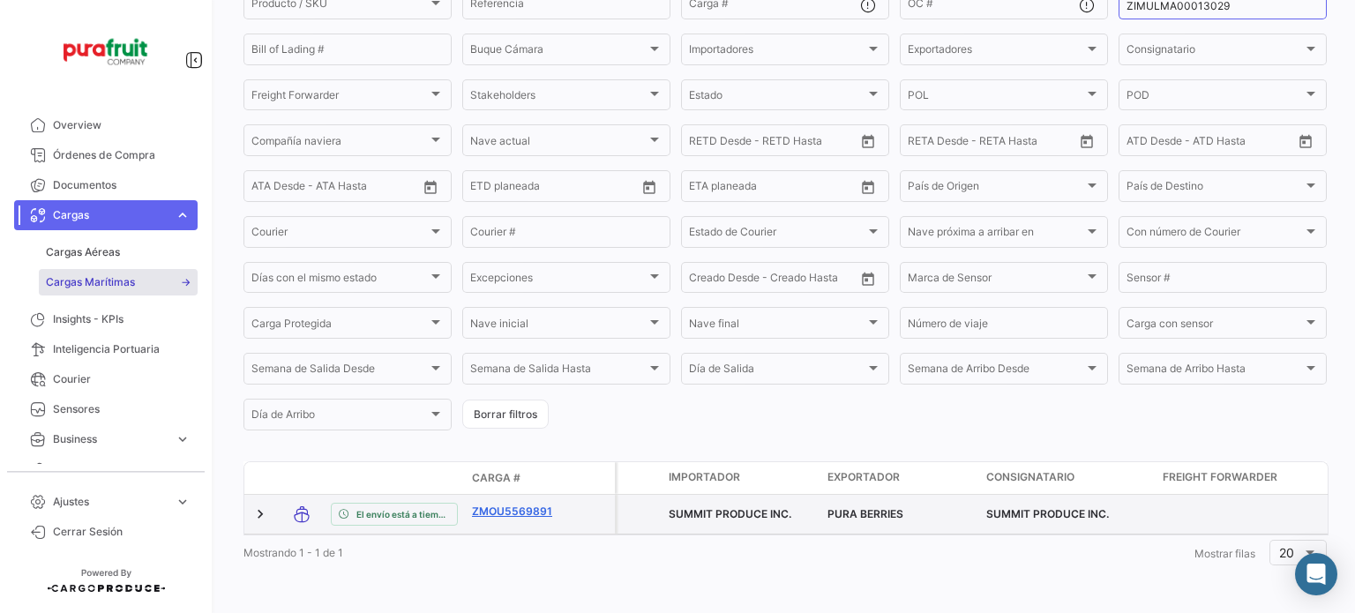
click at [534, 511] on link "ZMOU5569891" at bounding box center [518, 512] width 92 height 16
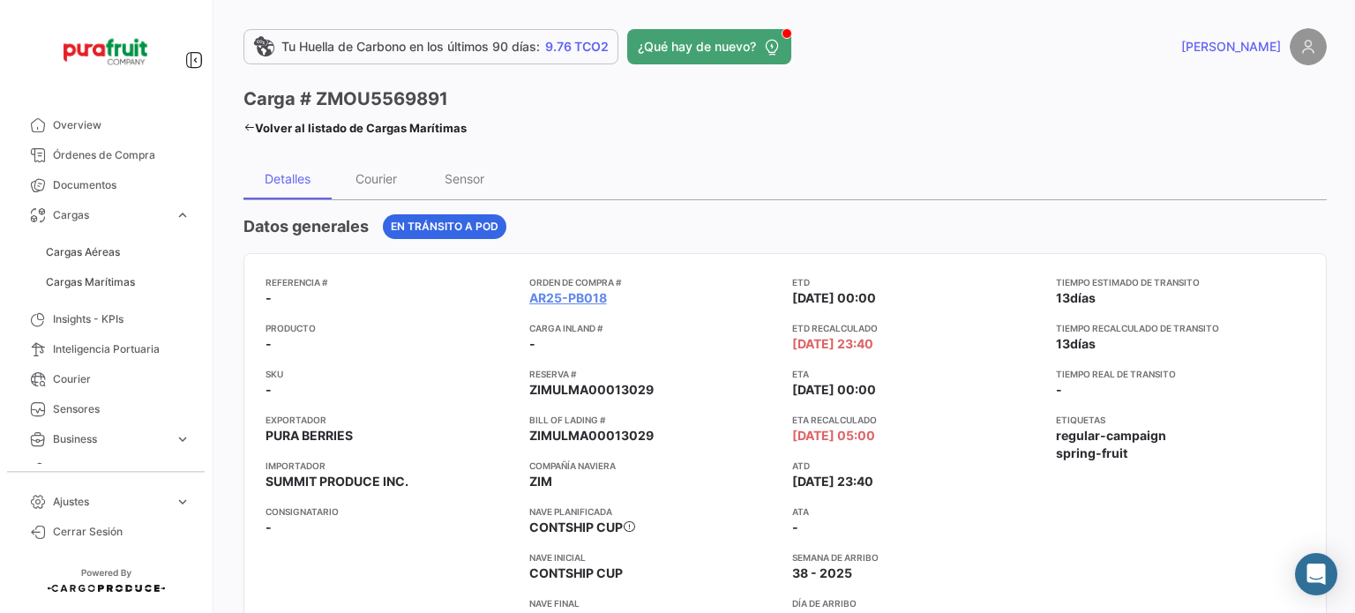
scroll to position [88, 0]
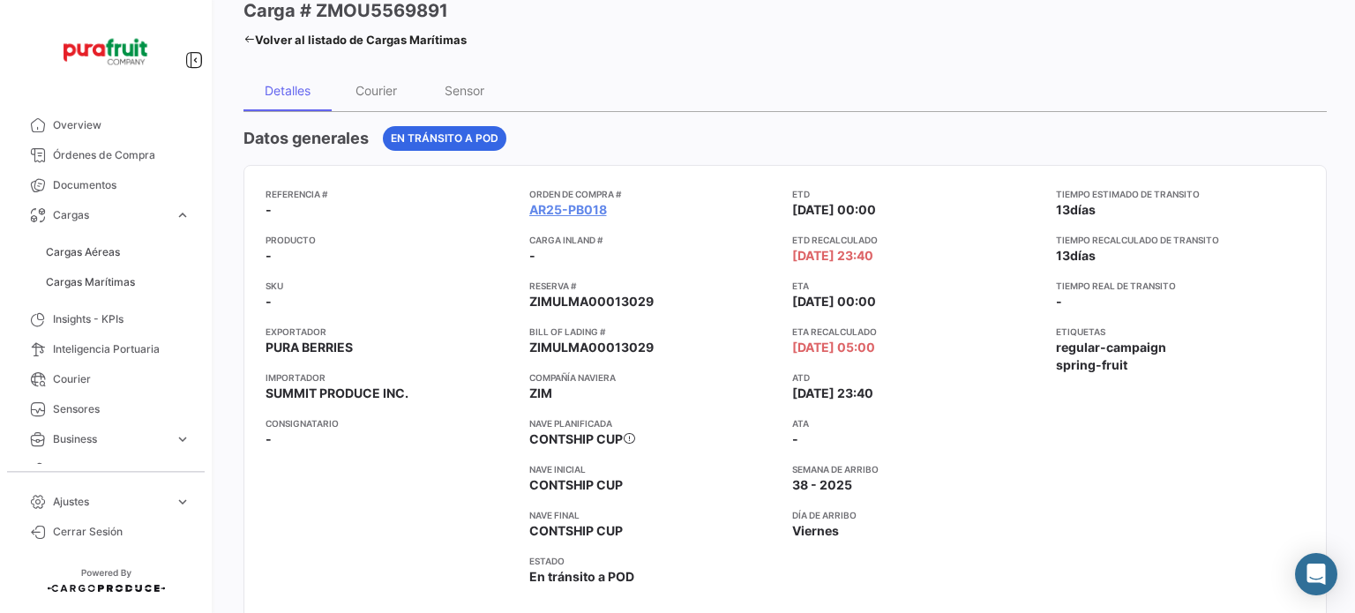
drag, startPoint x: 103, startPoint y: 279, endPoint x: 182, endPoint y: 14, distance: 276.0
click at [103, 279] on span "Cargas Marítimas" at bounding box center [90, 282] width 89 height 16
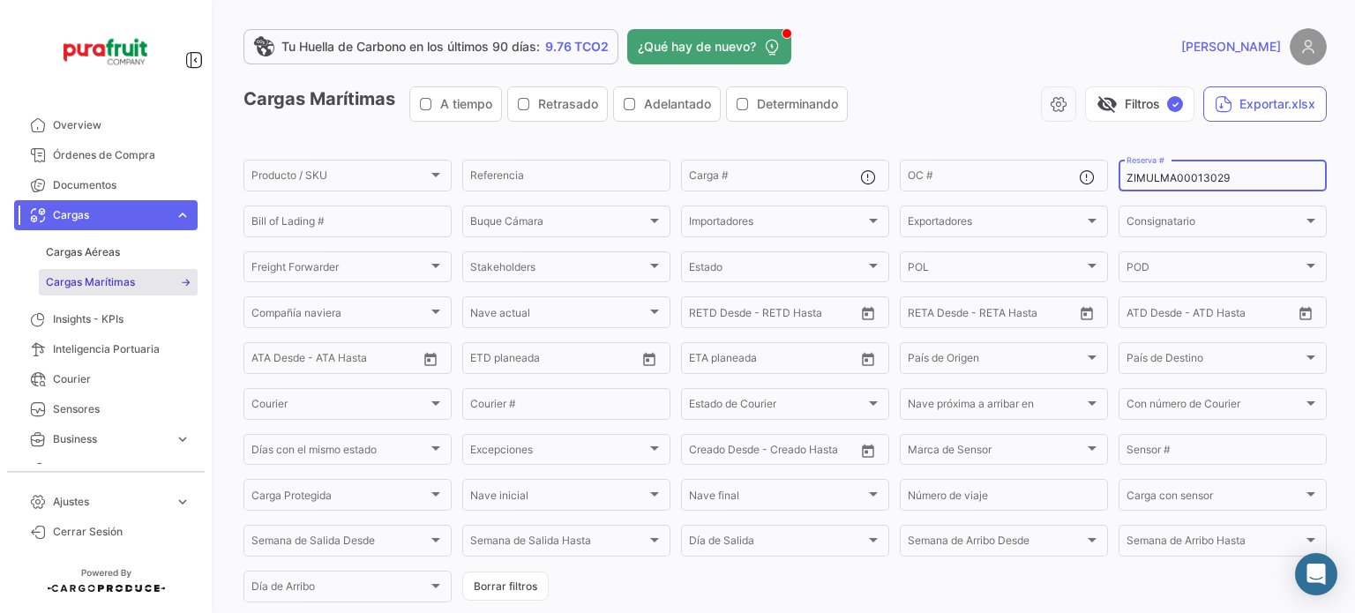
click at [1136, 182] on input "ZIMULMA00013029" at bounding box center [1222, 178] width 192 height 12
paste input "6428877730"
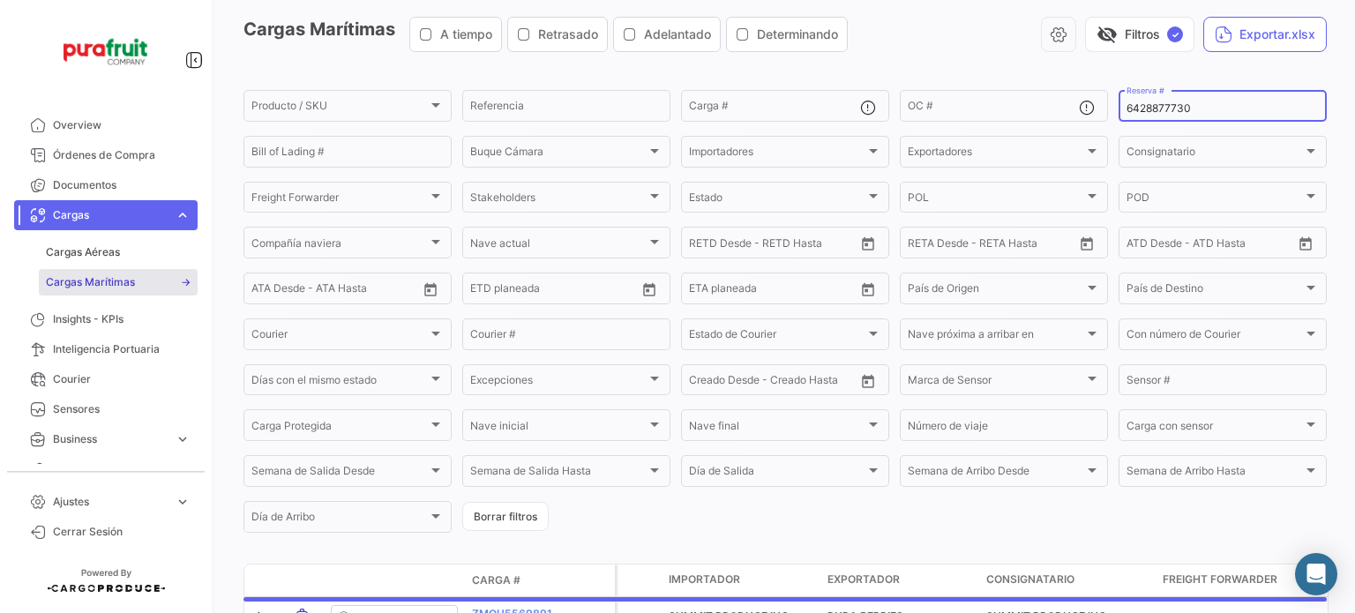
scroll to position [188, 0]
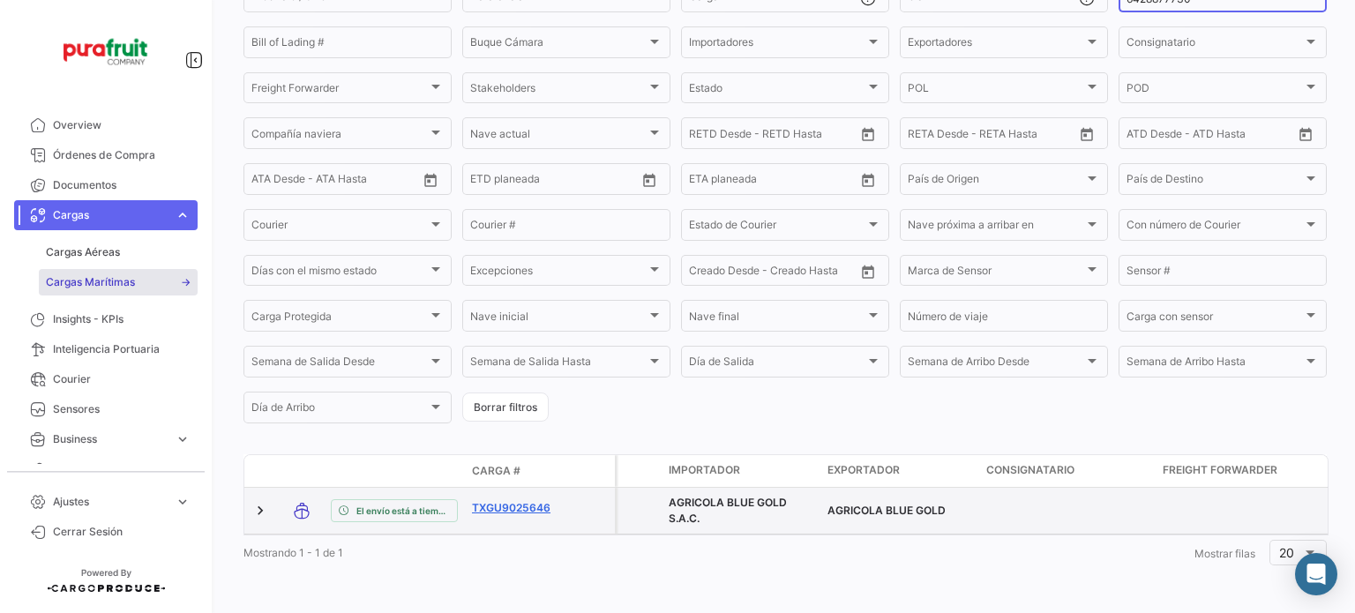
type input "6428877730"
click at [511, 500] on link "TXGU9025646" at bounding box center [518, 508] width 92 height 16
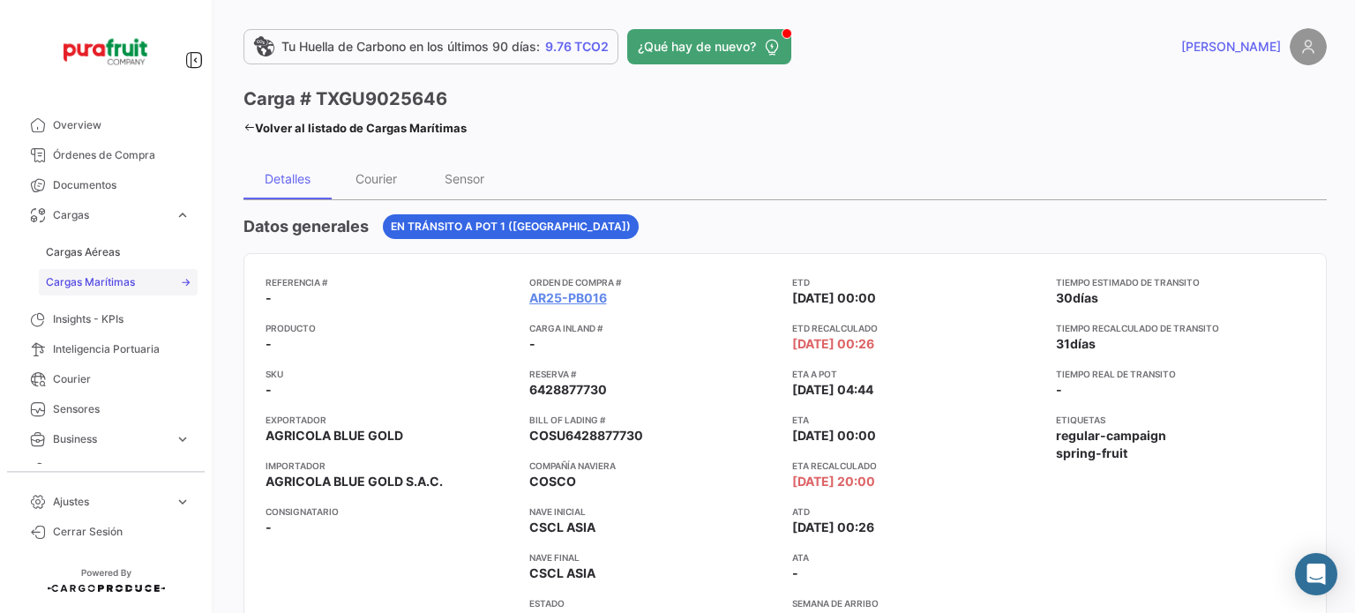
click at [105, 282] on span "Cargas Marítimas" at bounding box center [90, 282] width 89 height 16
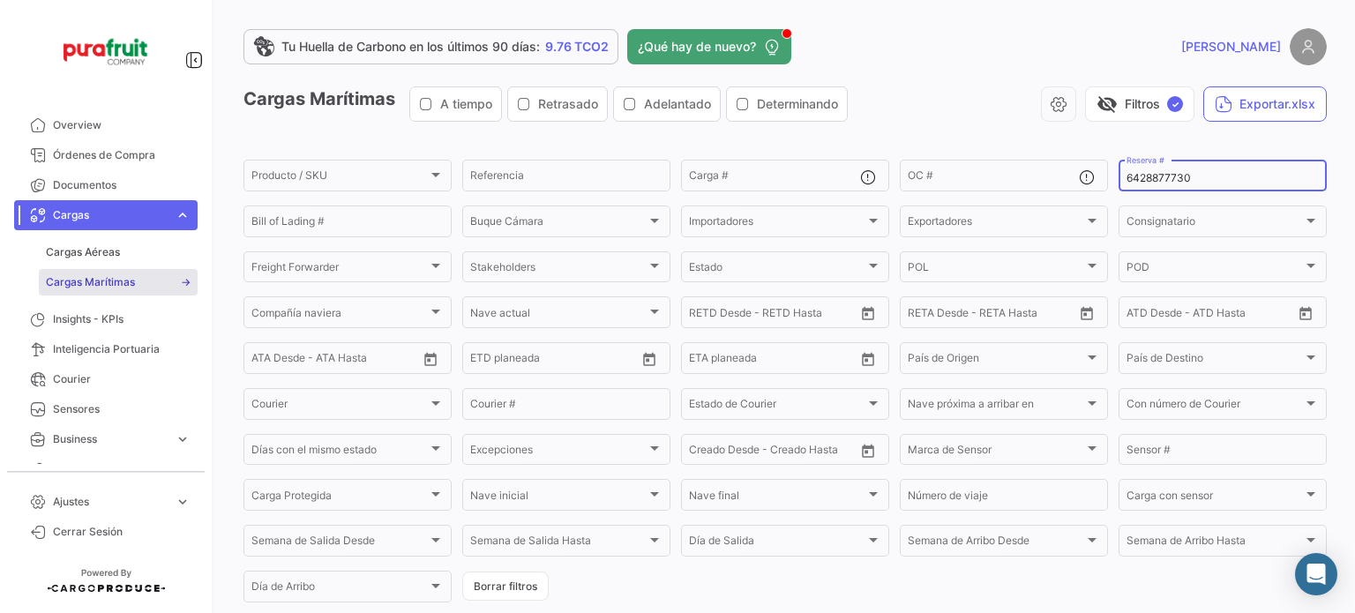
click at [1126, 174] on input "6428877730" at bounding box center [1222, 178] width 192 height 12
paste input "MBM250034003"
type input "MBM250034003"
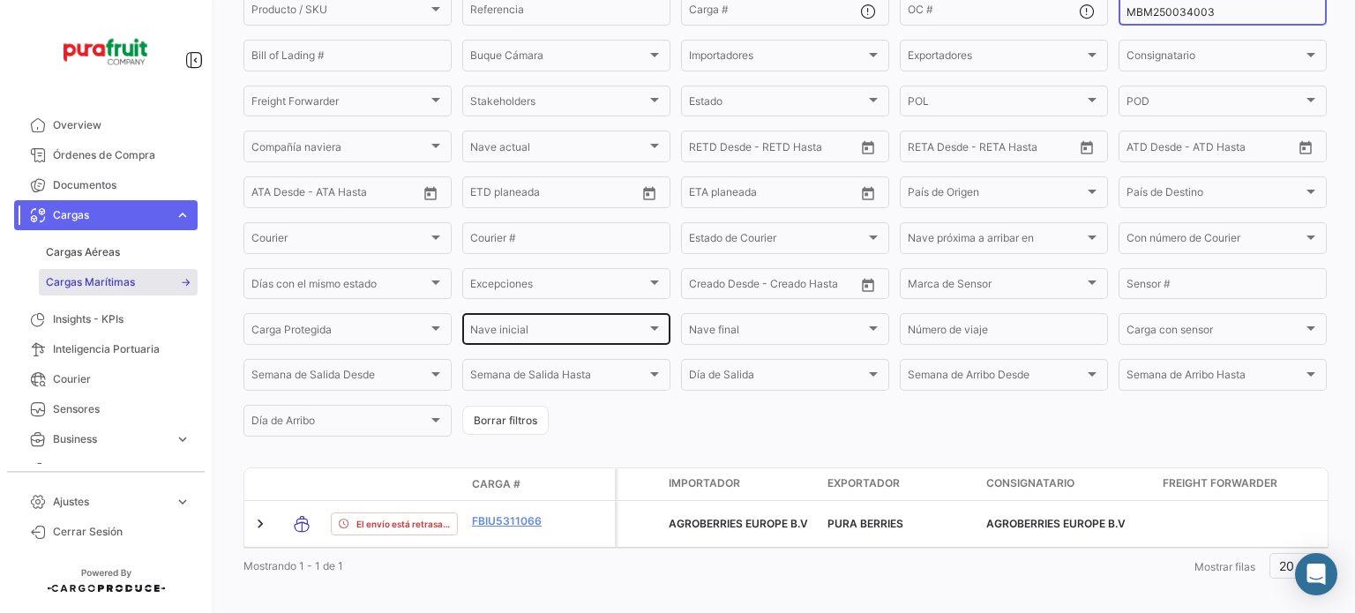
scroll to position [176, 0]
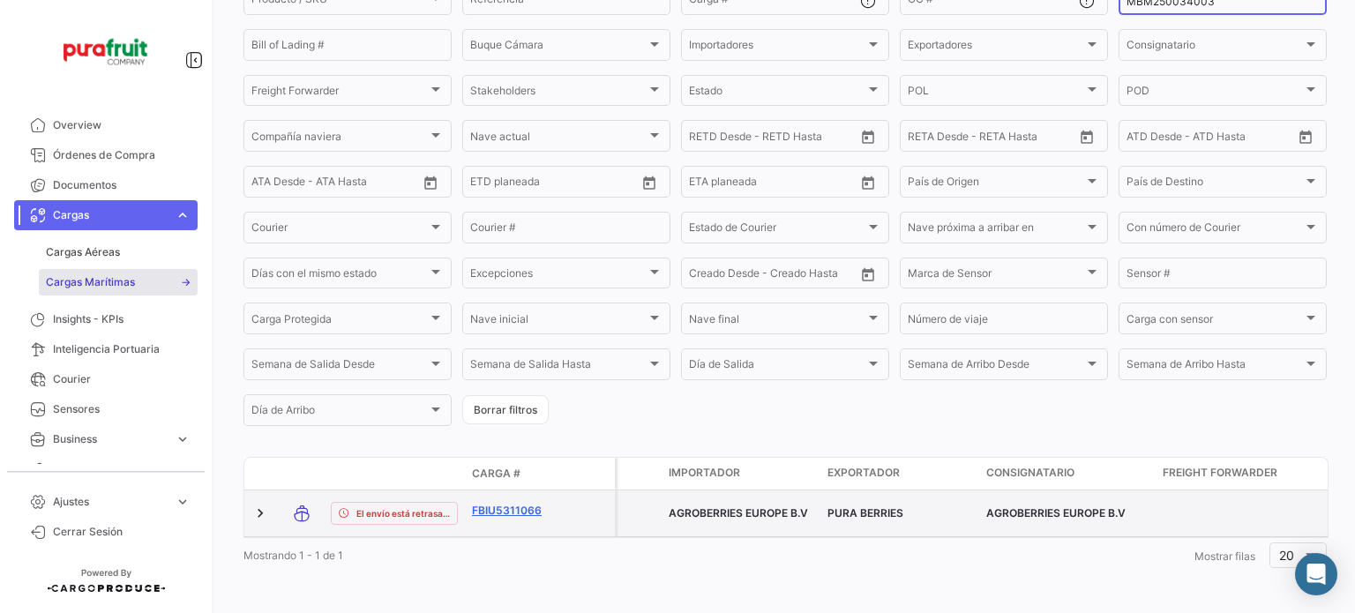
click at [525, 517] on link "FBIU5311066" at bounding box center [518, 511] width 92 height 16
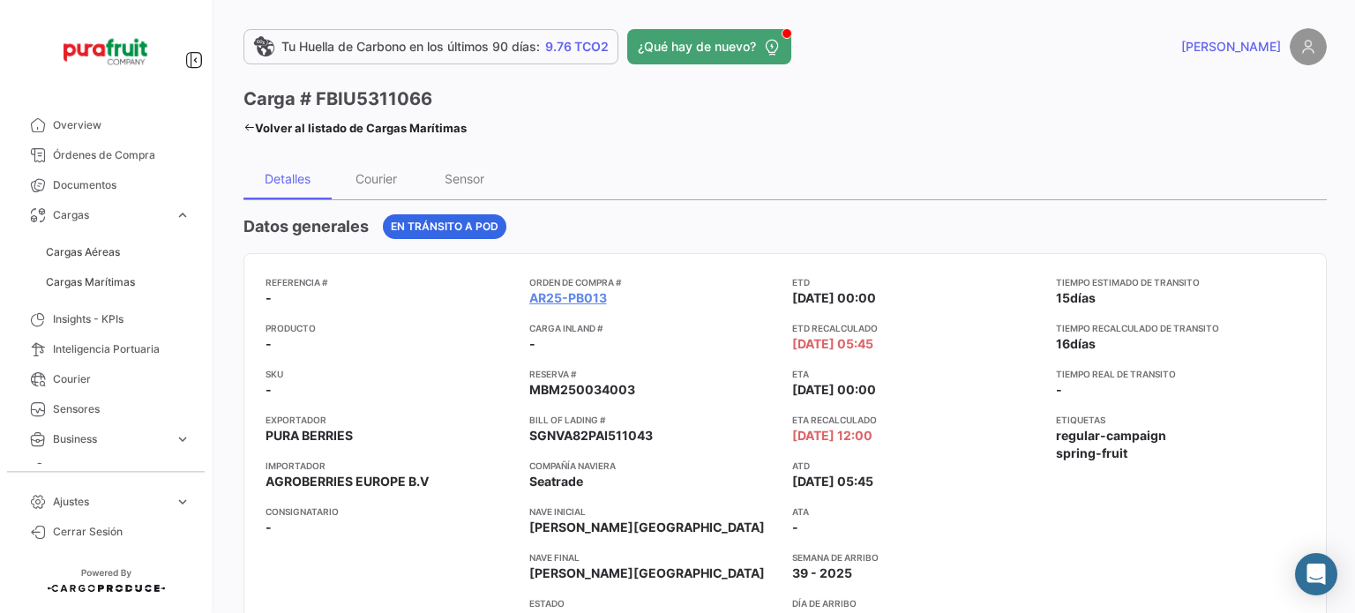
click at [131, 267] on span "Cargas Marítimas" at bounding box center [118, 282] width 159 height 30
click at [131, 268] on span "Cargas Marítimas" at bounding box center [118, 282] width 159 height 30
click at [134, 271] on link "Cargas Marítimas" at bounding box center [118, 282] width 159 height 26
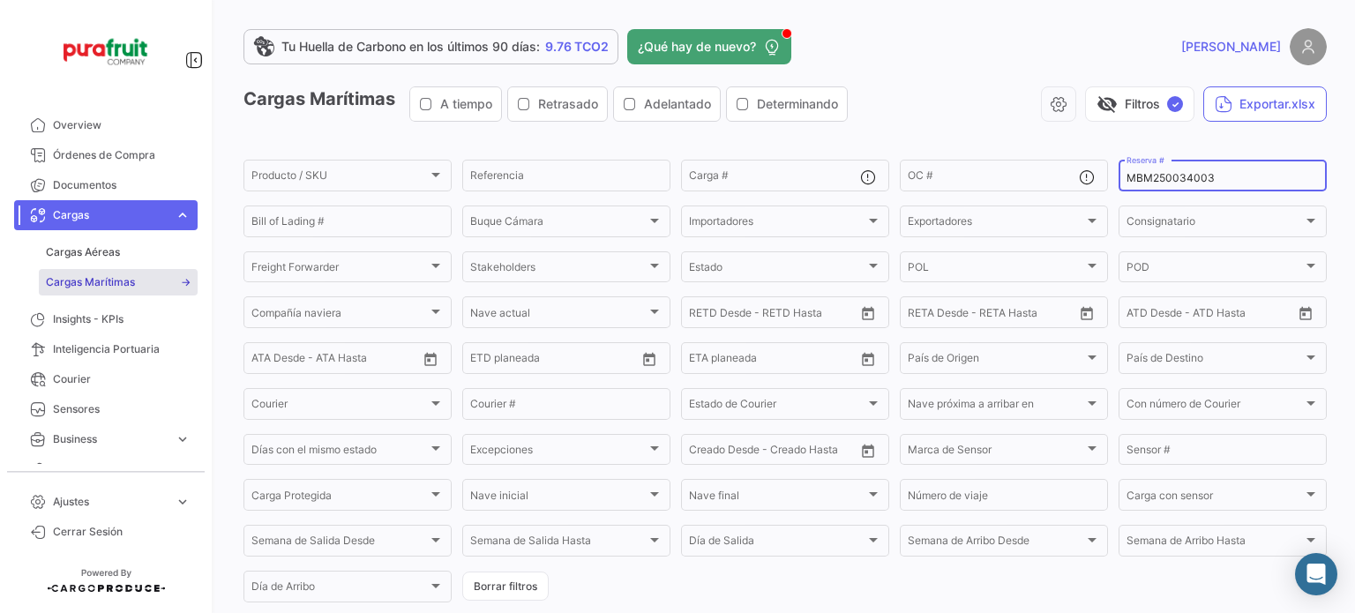
click at [1188, 183] on input "MBM250034003" at bounding box center [1222, 178] width 192 height 12
paste input "EBKG14100686"
type input "EBKG14100686"
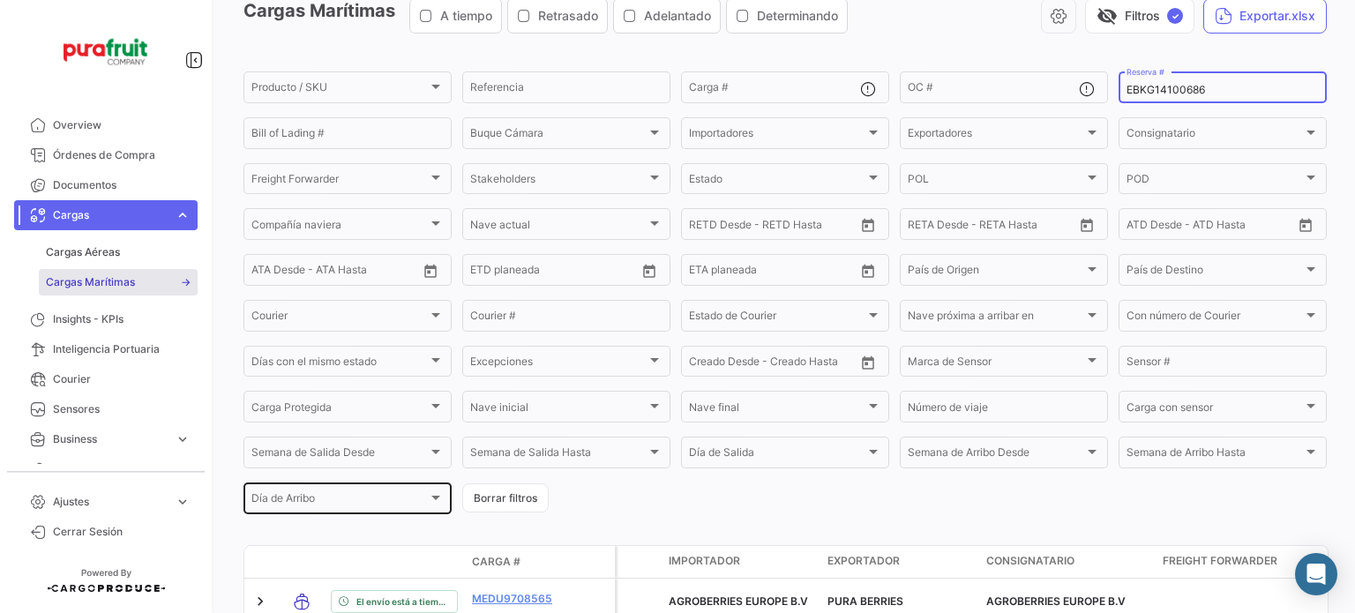
scroll to position [188, 0]
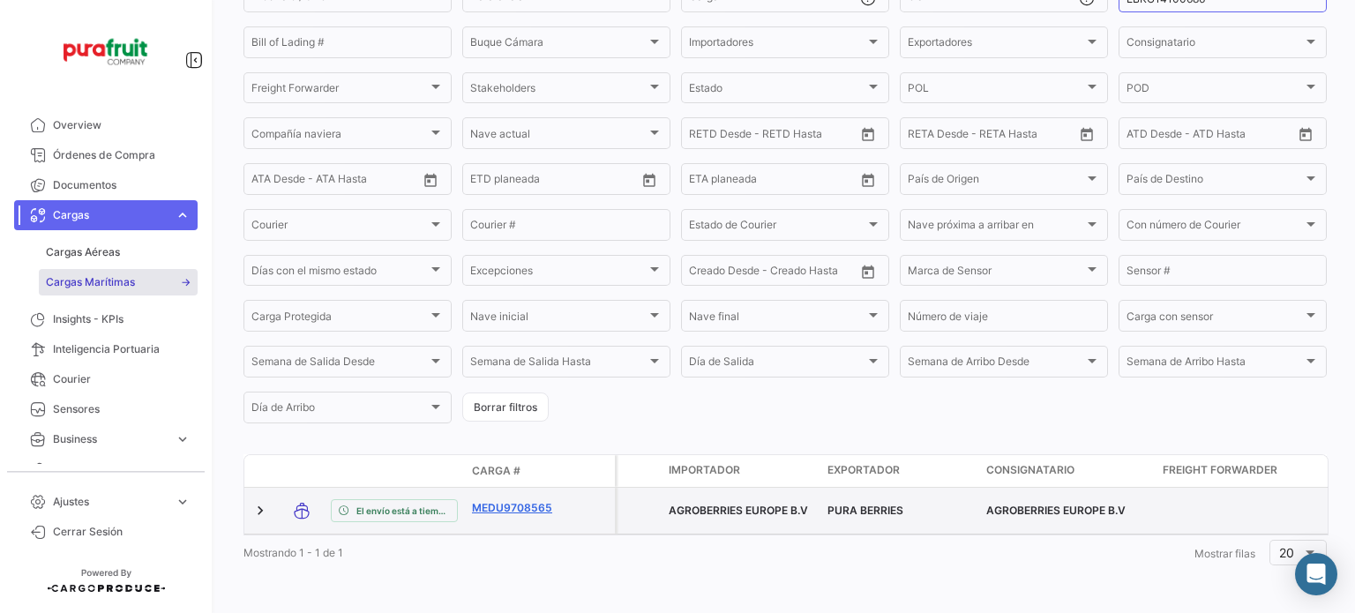
click at [474, 500] on link "MEDU9708565" at bounding box center [518, 508] width 92 height 16
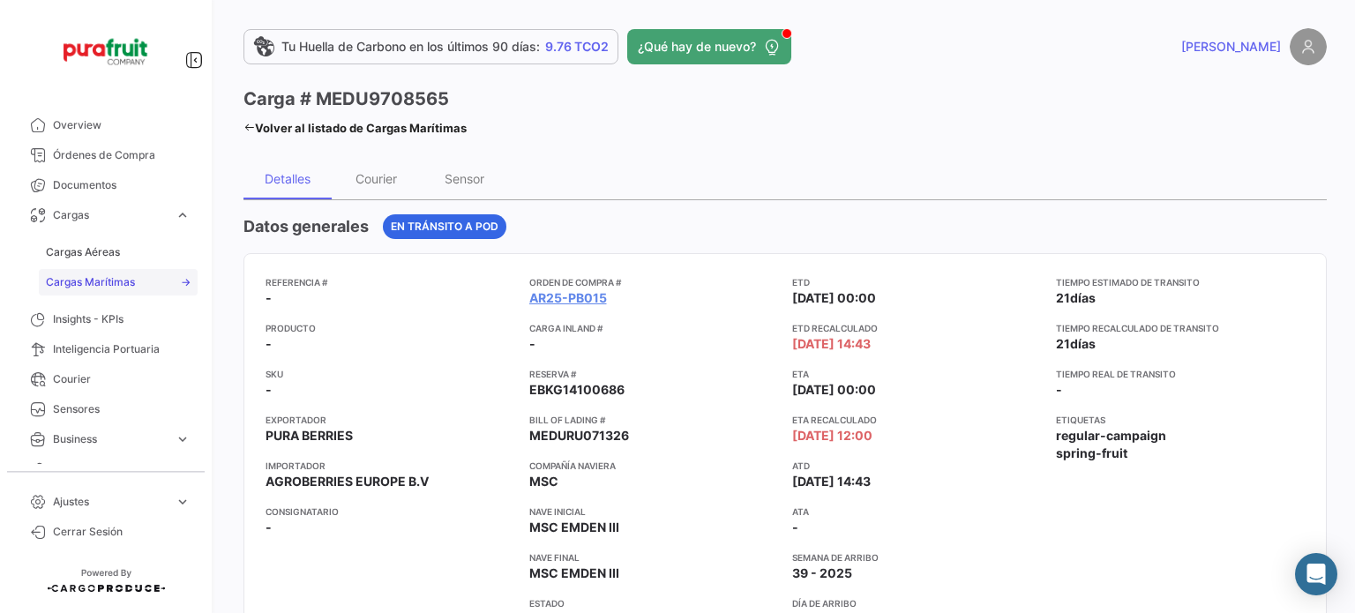
click at [126, 283] on span "Cargas Marítimas" at bounding box center [90, 282] width 89 height 16
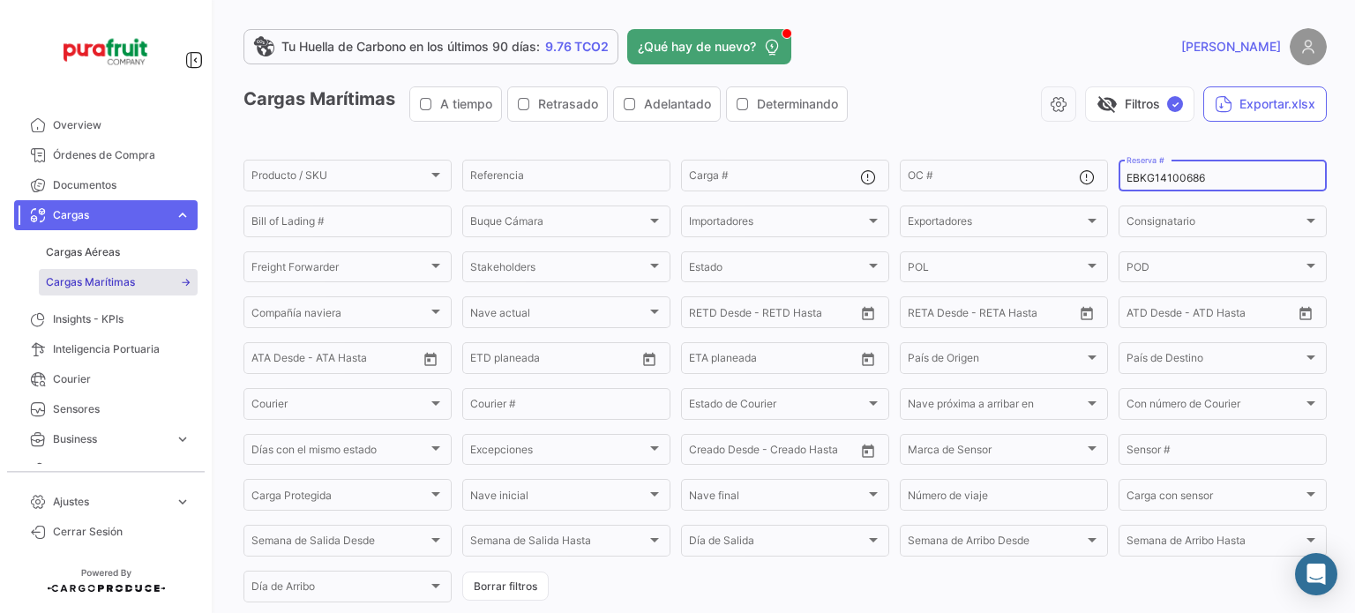
click at [1126, 183] on input "EBKG14100686" at bounding box center [1222, 178] width 192 height 12
paste input "259065967"
type input "259065967"
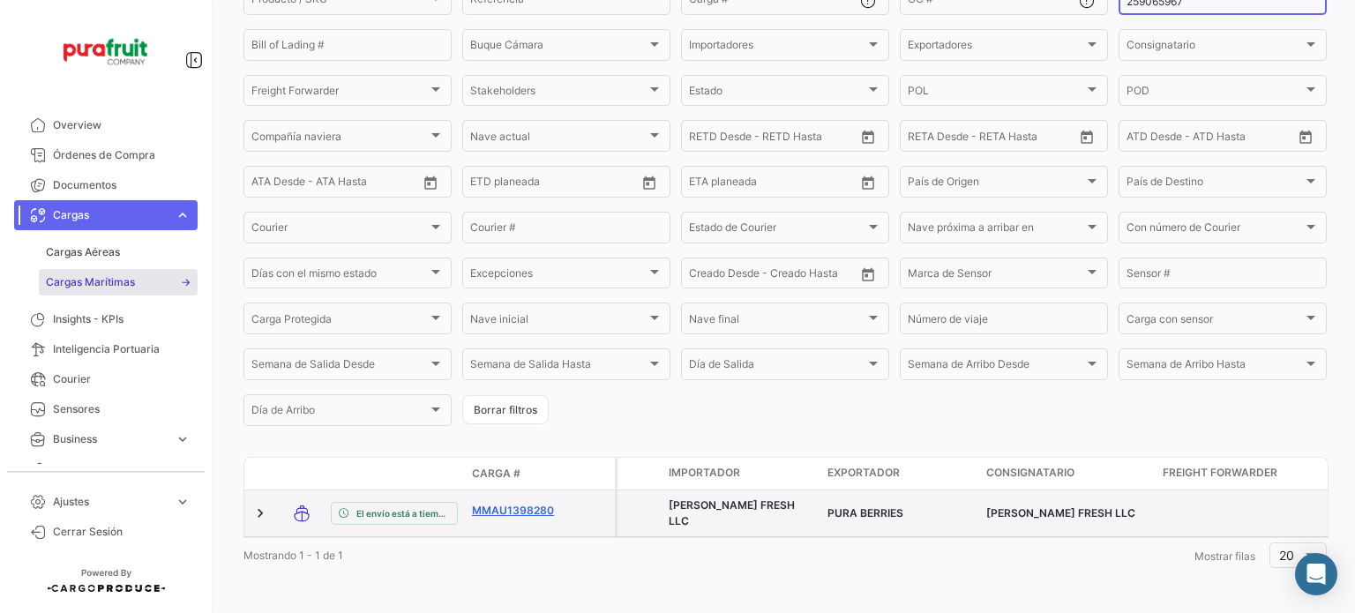
click at [501, 515] on link "MMAU1398280" at bounding box center [518, 511] width 92 height 16
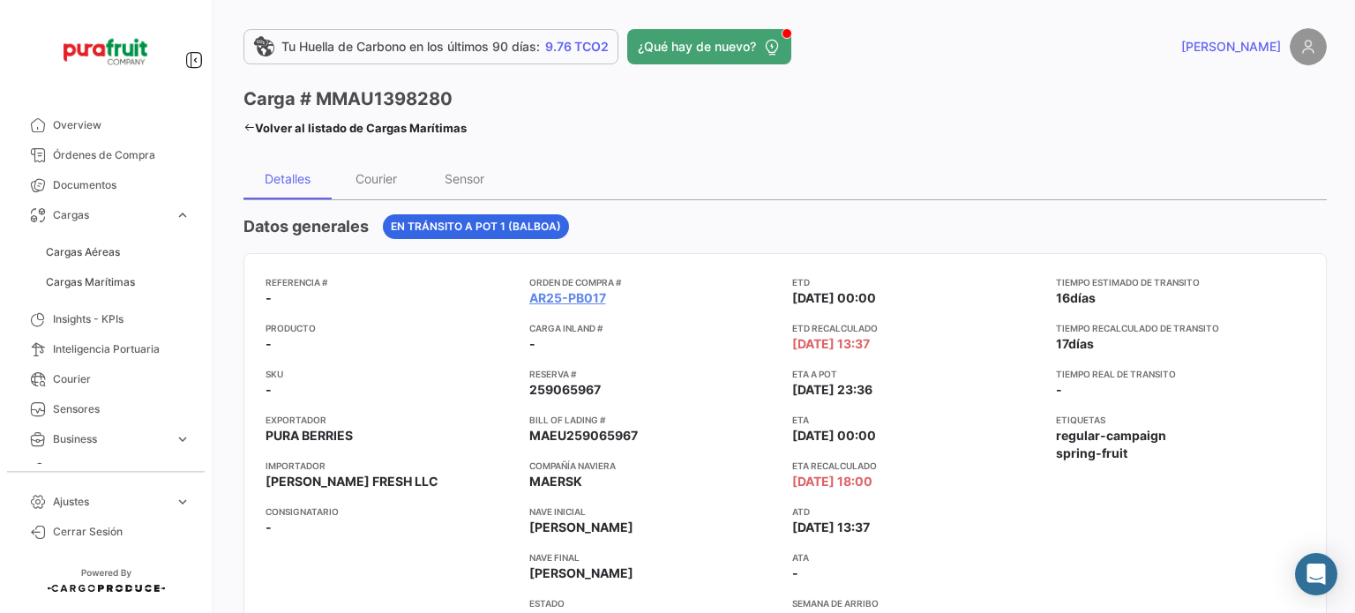
click at [737, 403] on div "Orden de Compra # AR25-PB017 Carga inland # - Reserva # 259065967 Bill of Ladin…" at bounding box center [654, 481] width 250 height 413
click at [88, 280] on span "Cargas Marítimas" at bounding box center [90, 282] width 89 height 16
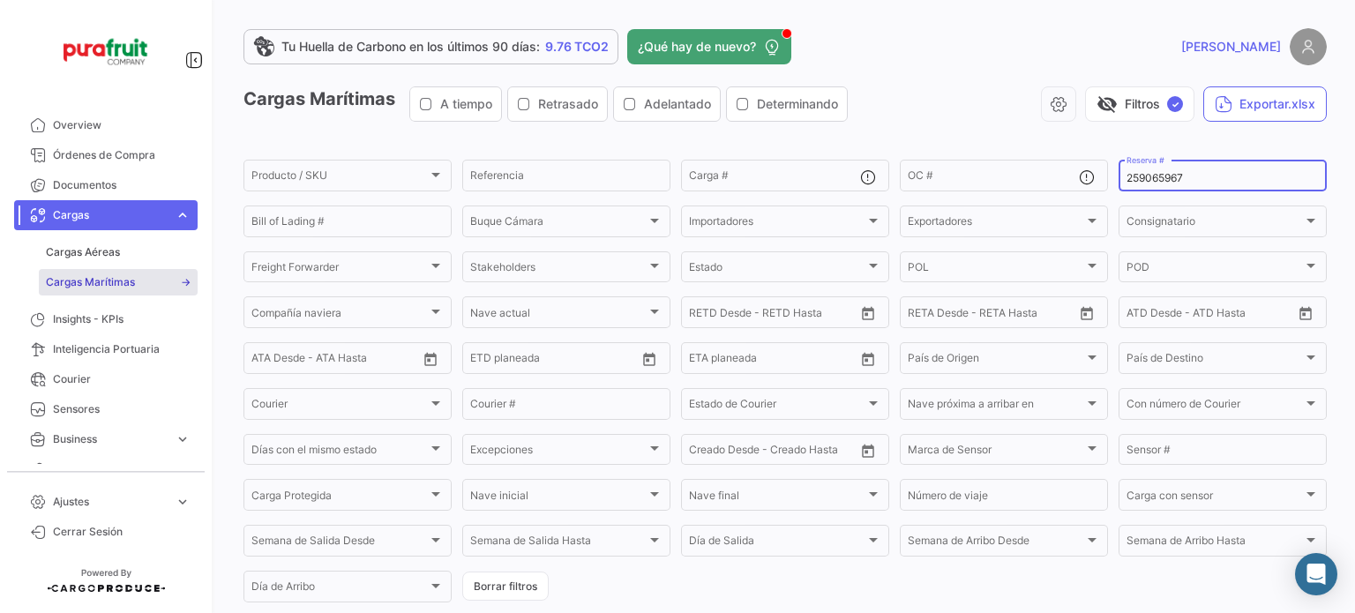
click at [1151, 177] on input "259065967" at bounding box center [1222, 178] width 192 height 12
paste input "EBKG14172902"
type input "EBKG14172902"
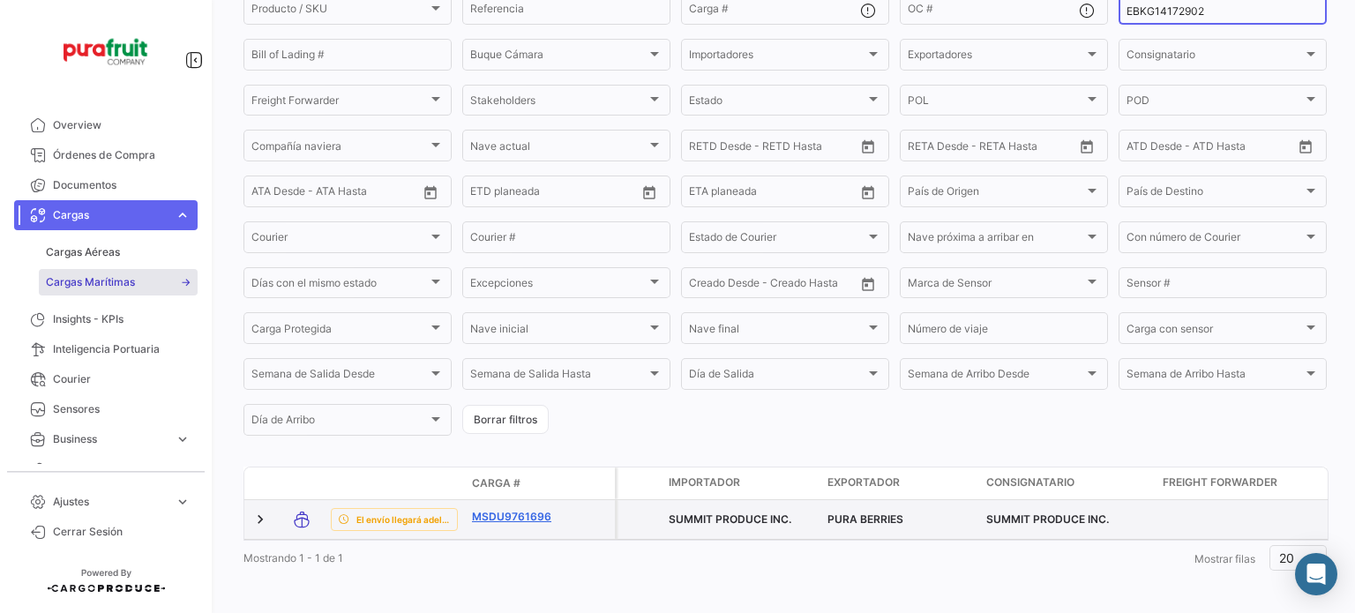
scroll to position [188, 0]
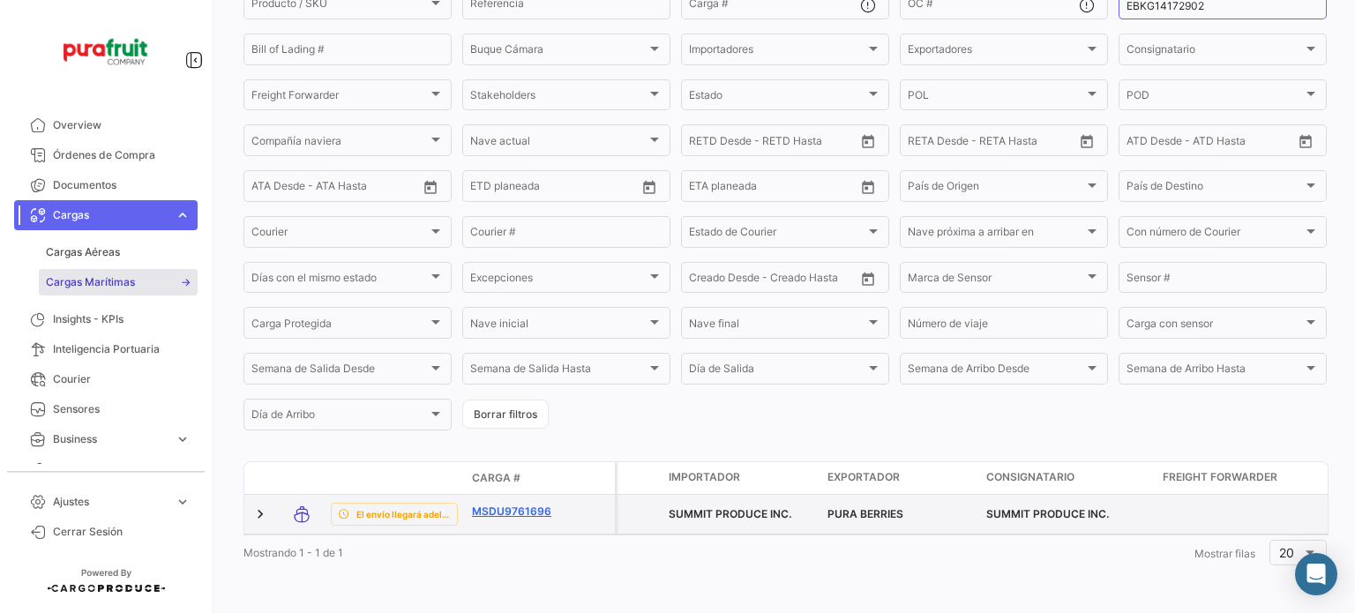
click at [505, 504] on link "MSDU9761696" at bounding box center [518, 512] width 92 height 16
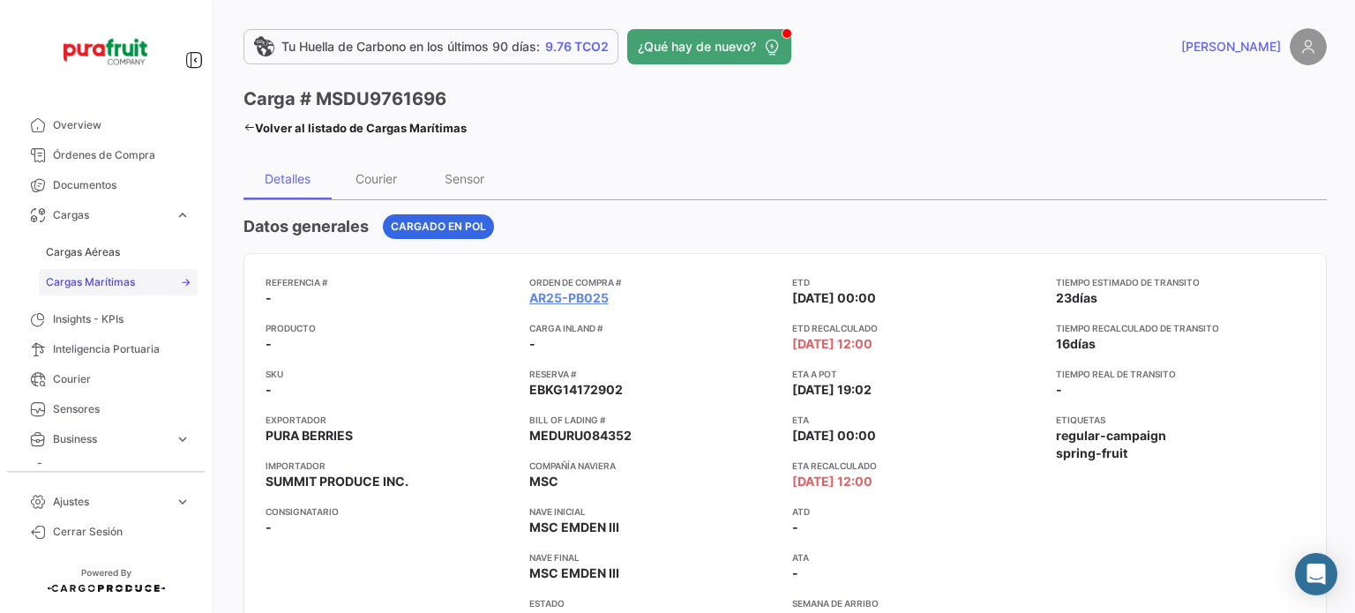
click at [114, 274] on span "Cargas Marítimas" at bounding box center [90, 282] width 89 height 16
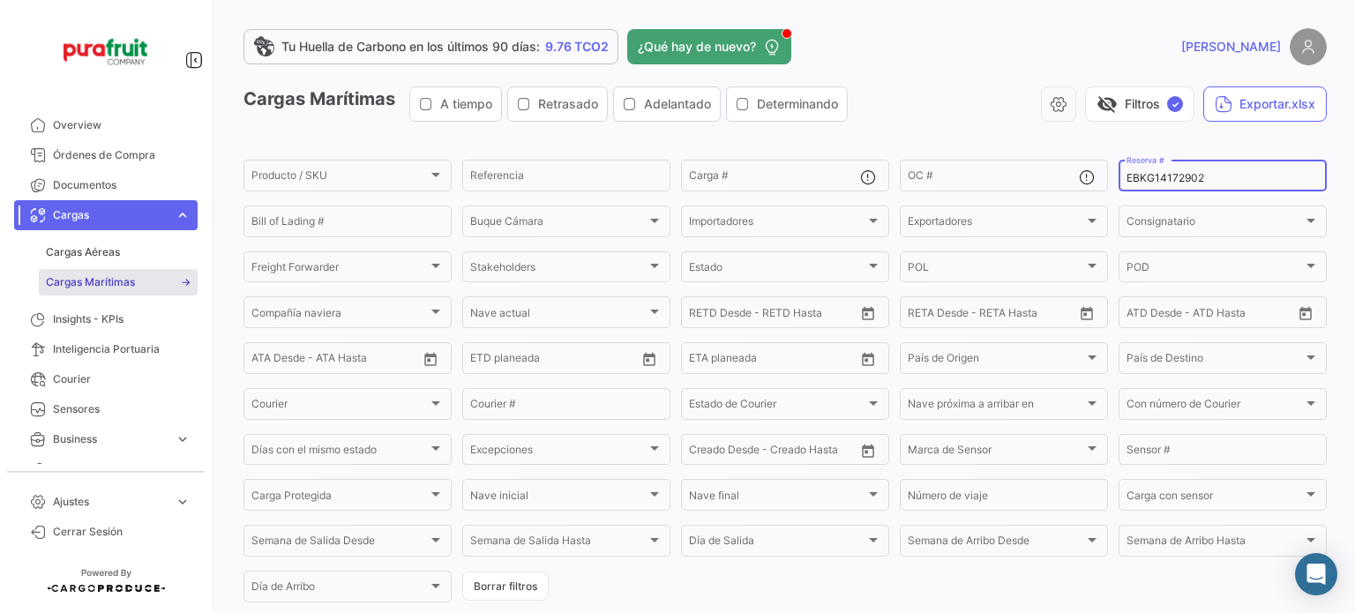
click at [1134, 174] on input "EBKG14172902" at bounding box center [1222, 178] width 192 height 12
paste input "MBM250034004"
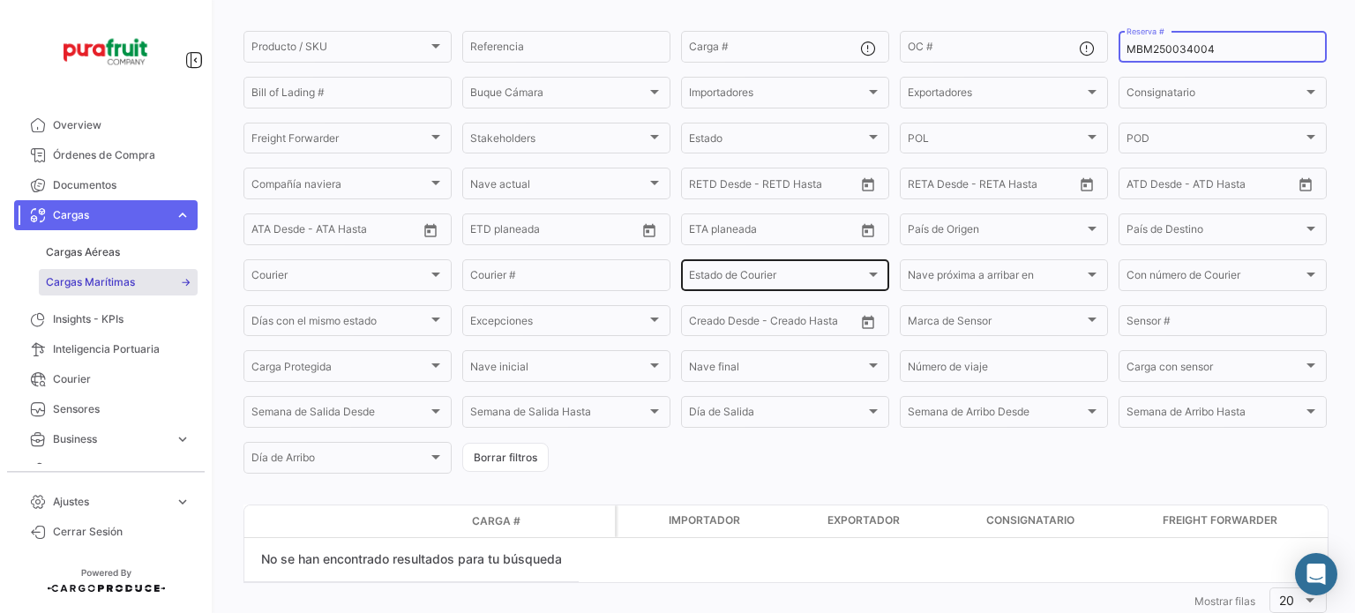
scroll to position [91, 0]
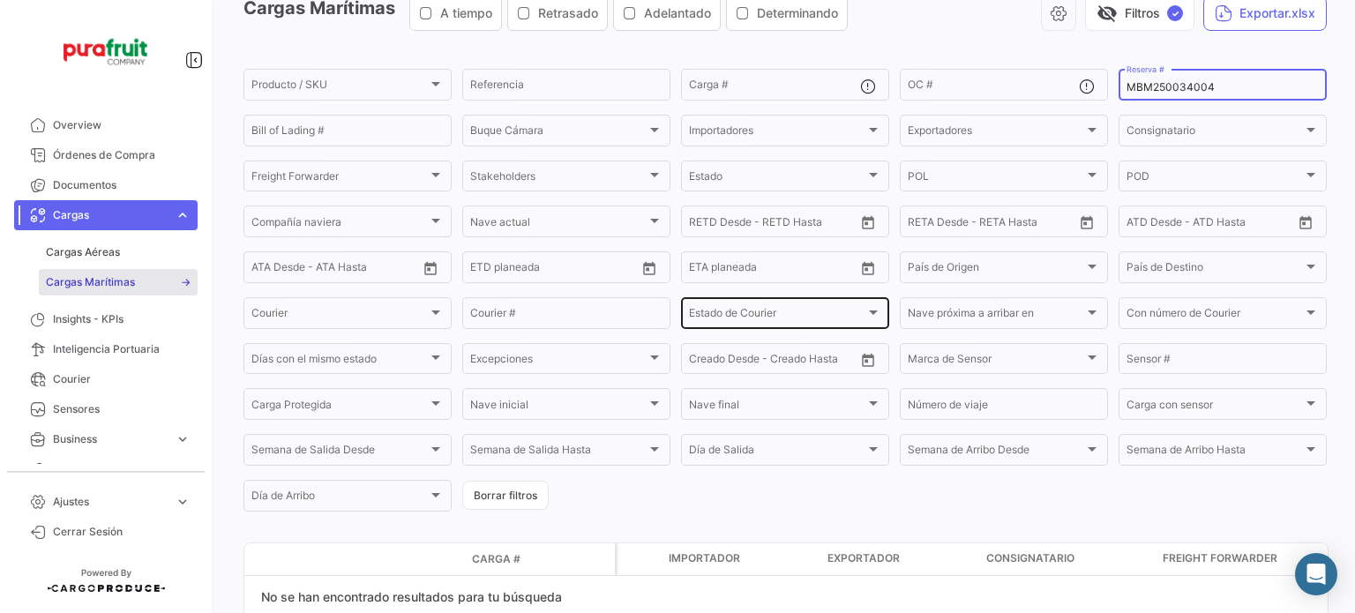
type input "MBM250034004"
click at [1230, 92] on input "MBM250034004" at bounding box center [1222, 87] width 192 height 12
